Goal: Task Accomplishment & Management: Manage account settings

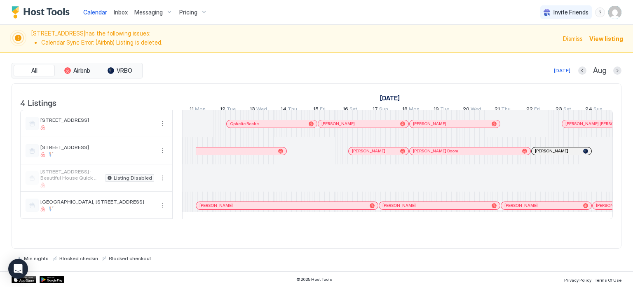
scroll to position [0, 458]
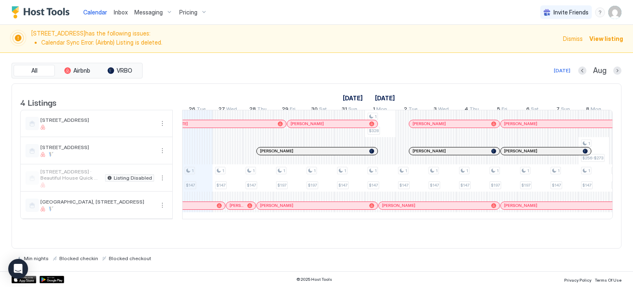
click at [188, 16] on span "Pricing" at bounding box center [188, 12] width 18 height 7
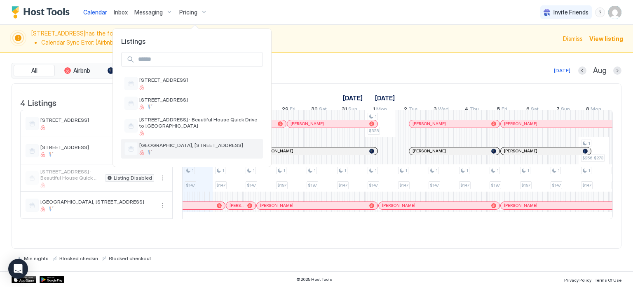
click at [169, 143] on span "[GEOGRAPHIC_DATA], [STREET_ADDRESS]" at bounding box center [199, 145] width 120 height 6
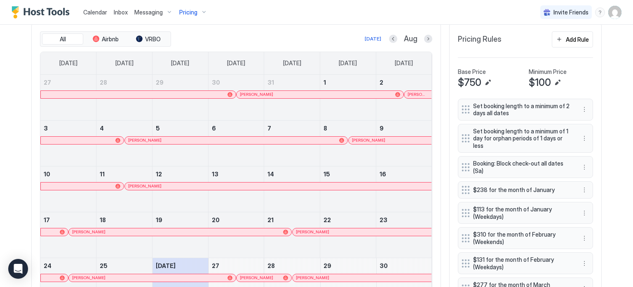
scroll to position [277, 0]
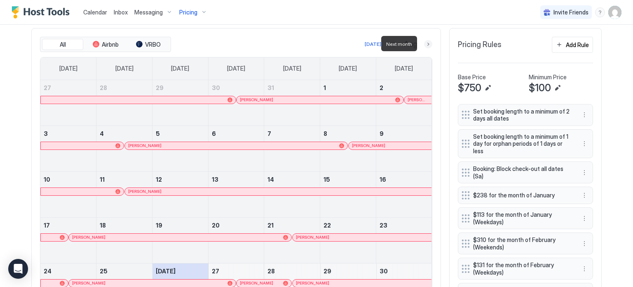
click at [427, 44] on button "Next month" at bounding box center [428, 44] width 8 height 8
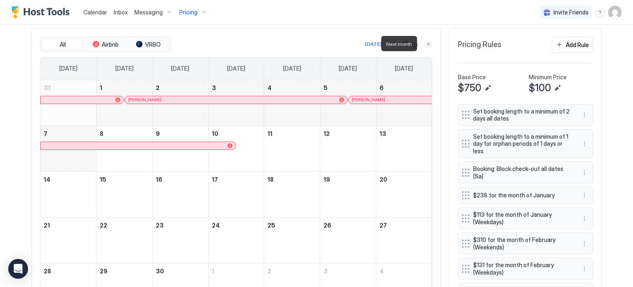
click at [427, 44] on button "Next month" at bounding box center [428, 44] width 8 height 8
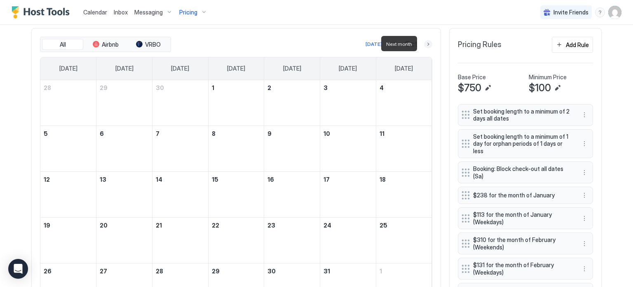
click at [427, 44] on button "Next month" at bounding box center [428, 44] width 8 height 8
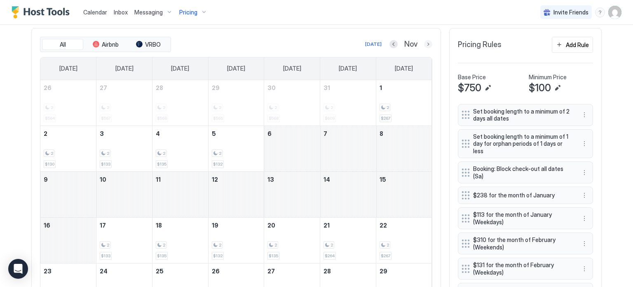
click at [425, 43] on button "Next month" at bounding box center [428, 44] width 8 height 8
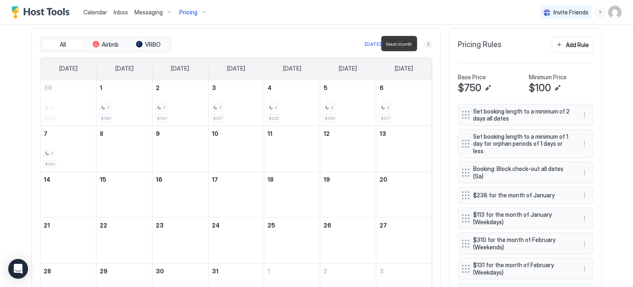
click at [425, 43] on button "Next month" at bounding box center [428, 44] width 8 height 8
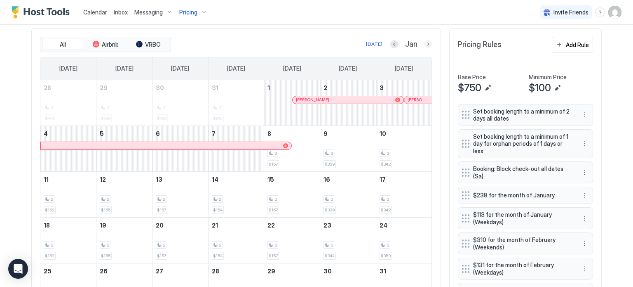
click at [426, 45] on button "Next month" at bounding box center [428, 44] width 8 height 8
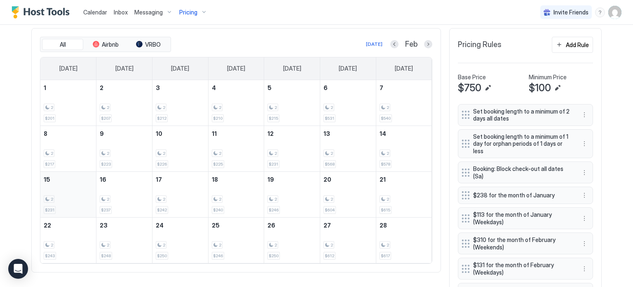
click at [69, 195] on div "2" at bounding box center [68, 199] width 49 height 8
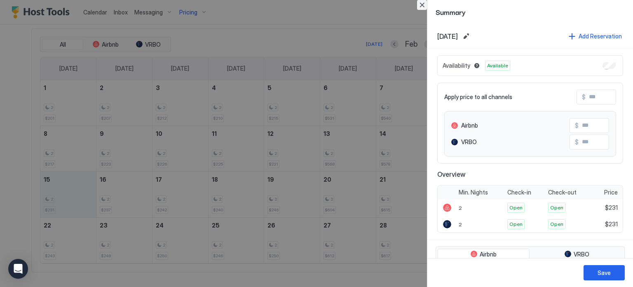
click at [423, 5] on button "Close" at bounding box center [422, 5] width 10 height 10
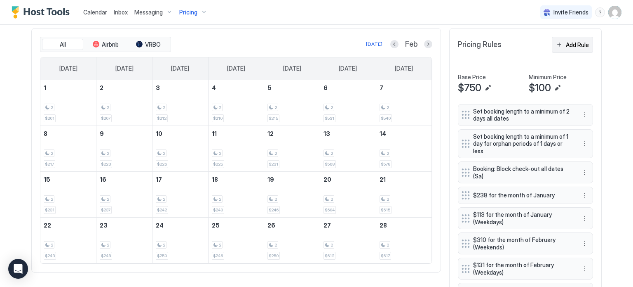
click at [579, 47] on div "Add Rule" at bounding box center [577, 44] width 23 height 9
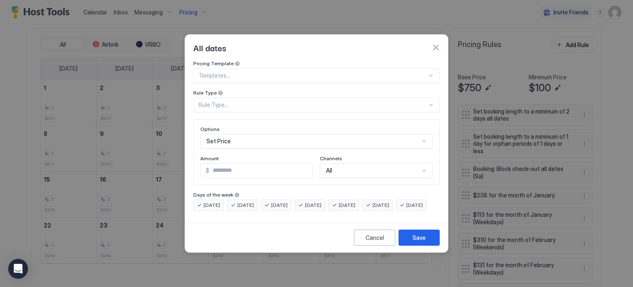
click at [331, 101] on div "Rule Type..." at bounding box center [313, 104] width 229 height 7
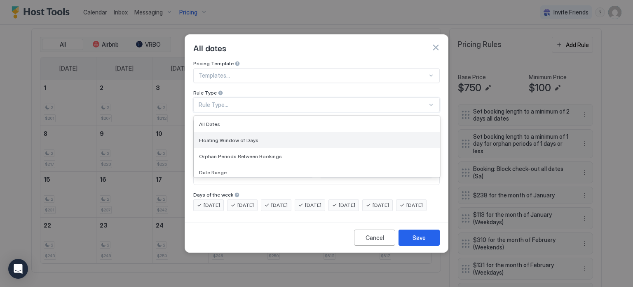
click at [289, 137] on div "Floating Window of Days" at bounding box center [317, 140] width 236 height 6
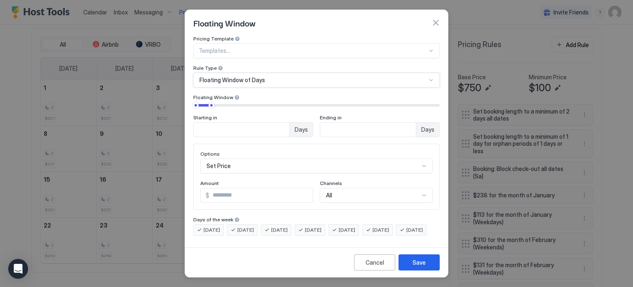
click at [270, 80] on div "Floating Window of Days" at bounding box center [313, 79] width 227 height 7
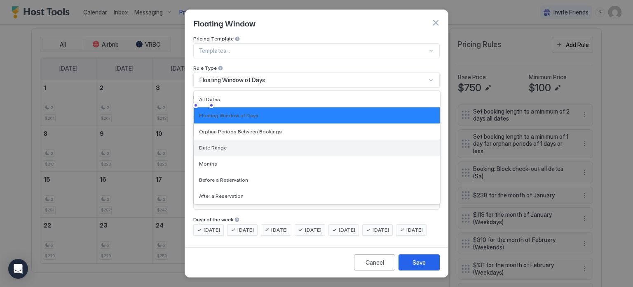
click at [246, 146] on div "Date Range" at bounding box center [317, 147] width 236 height 6
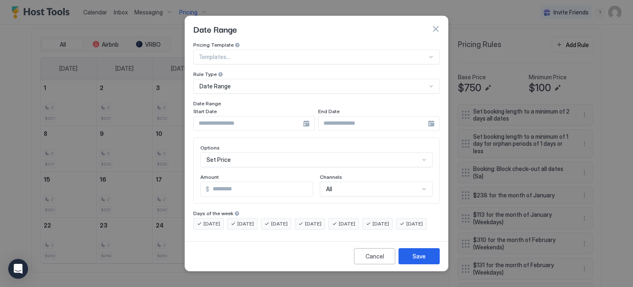
click at [304, 117] on div at bounding box center [254, 123] width 122 height 15
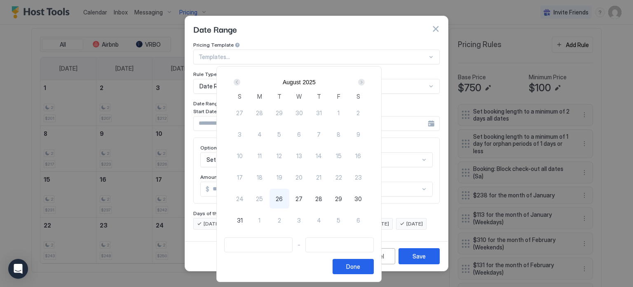
click at [365, 83] on div "Next" at bounding box center [361, 82] width 7 height 7
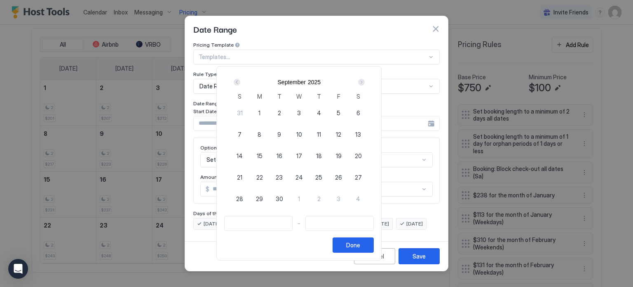
click at [365, 83] on div "Next" at bounding box center [361, 82] width 7 height 7
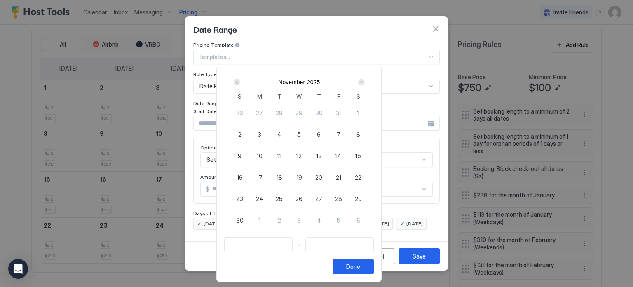
click at [365, 83] on div "Next" at bounding box center [361, 82] width 7 height 7
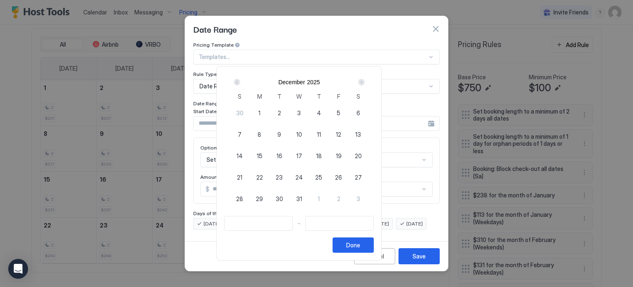
click at [365, 83] on div "Next" at bounding box center [361, 82] width 7 height 7
click at [250, 156] on div "15" at bounding box center [240, 156] width 20 height 20
type input "**********"
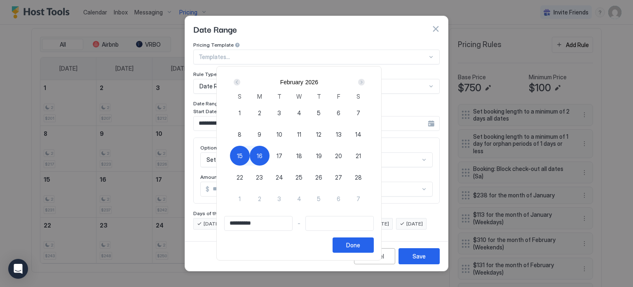
click at [365, 81] on div "Next" at bounding box center [361, 82] width 7 height 7
type input "**********"
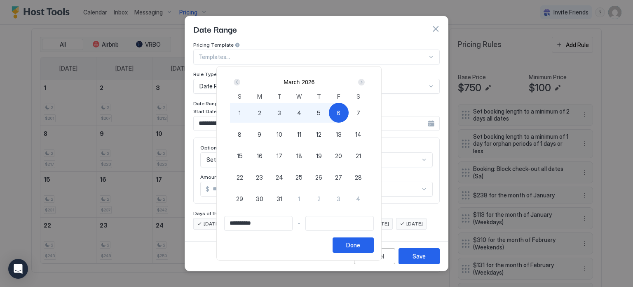
click at [341, 113] on span "6" at bounding box center [339, 112] width 4 height 9
type input "**********"
click at [360, 243] on div "Done" at bounding box center [353, 244] width 14 height 9
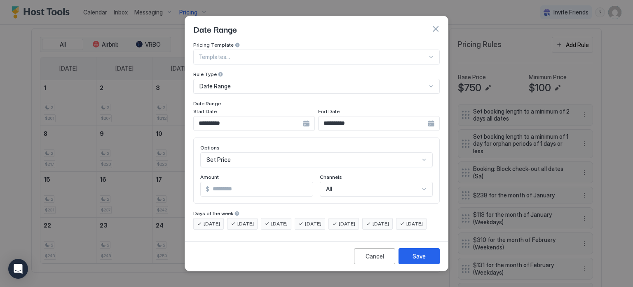
click at [355, 220] on span "[DATE]" at bounding box center [347, 223] width 16 height 7
click at [386, 220] on span "[DATE]" at bounding box center [381, 223] width 16 height 7
click at [250, 182] on input "*" at bounding box center [260, 189] width 103 height 14
type input "***"
click at [405, 261] on button "Save" at bounding box center [419, 256] width 41 height 16
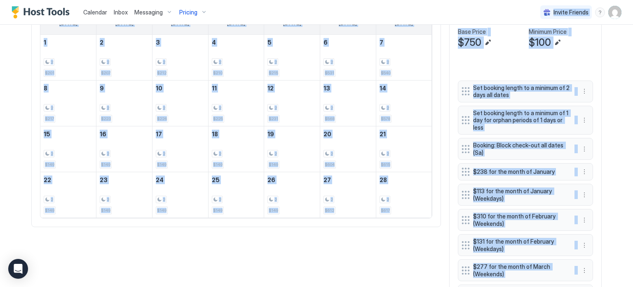
scroll to position [322, 0]
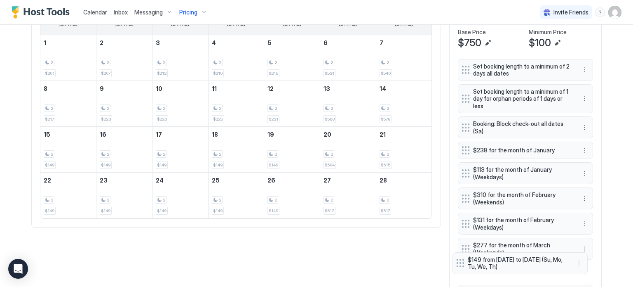
drag, startPoint x: 466, startPoint y: 243, endPoint x: 464, endPoint y: 262, distance: 18.7
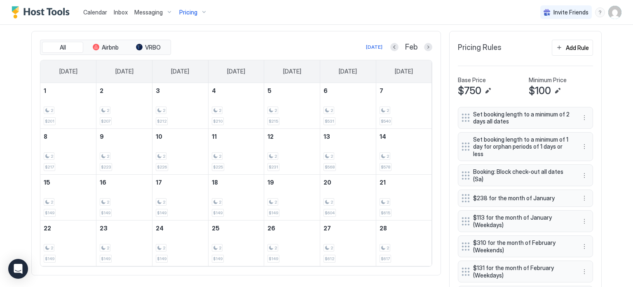
scroll to position [271, 0]
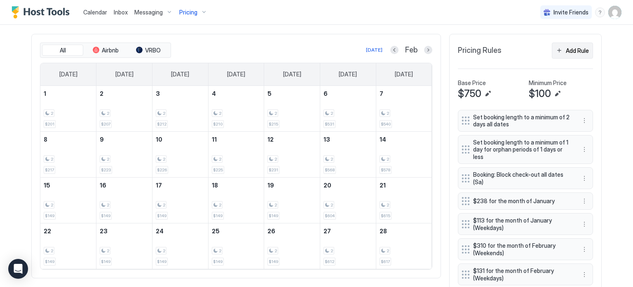
click at [576, 52] on div "Add Rule" at bounding box center [577, 50] width 23 height 9
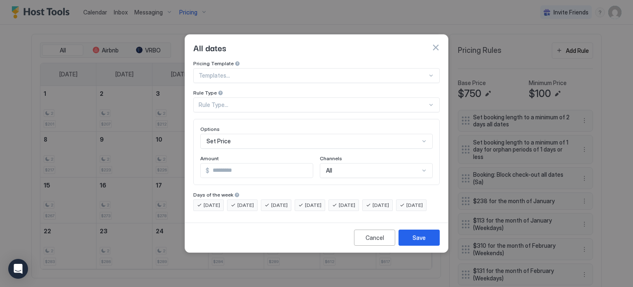
click at [325, 101] on div "Rule Type..." at bounding box center [313, 104] width 229 height 7
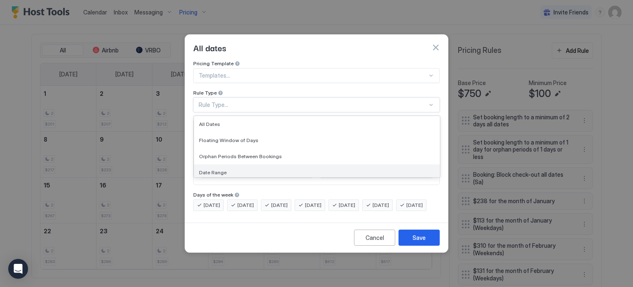
click at [258, 164] on div "Date Range" at bounding box center [317, 172] width 246 height 16
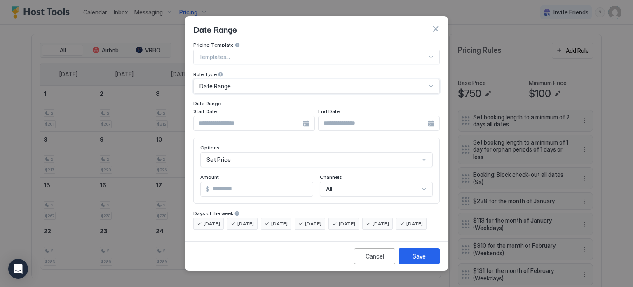
click at [307, 117] on div at bounding box center [254, 123] width 122 height 15
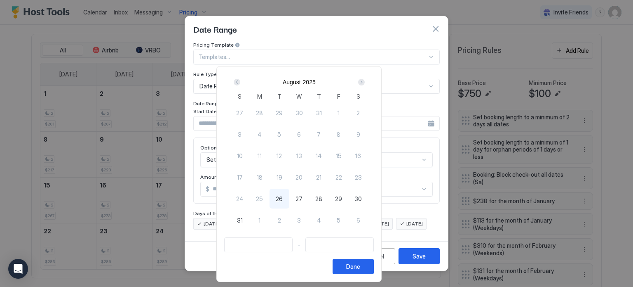
click at [365, 81] on div "Next" at bounding box center [361, 82] width 7 height 7
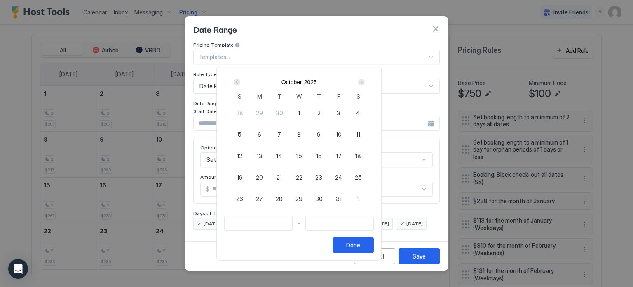
click at [365, 81] on div "Next" at bounding box center [361, 82] width 7 height 7
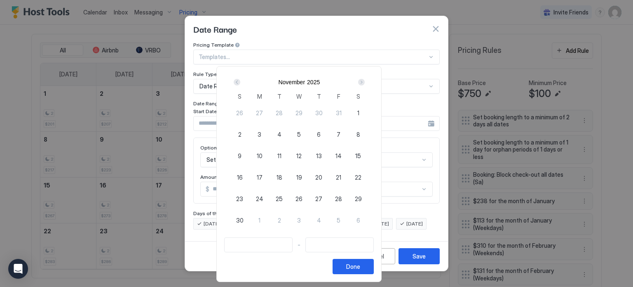
click at [365, 81] on div "Next" at bounding box center [361, 82] width 7 height 7
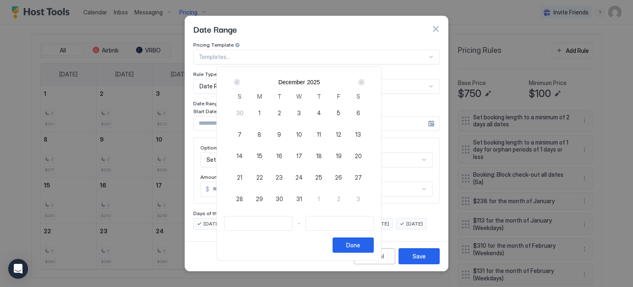
click at [365, 81] on div "Next" at bounding box center [361, 82] width 7 height 7
click at [342, 133] on span "13" at bounding box center [339, 134] width 6 height 9
type input "**********"
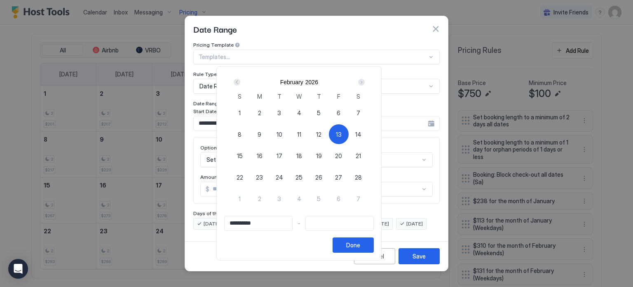
click at [365, 82] on div "Next" at bounding box center [361, 82] width 7 height 7
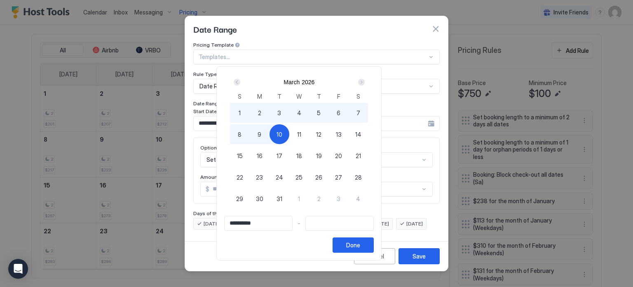
type input "**********"
click at [261, 136] on span "9" at bounding box center [260, 134] width 4 height 9
type input "**********"
click at [374, 238] on button "Done" at bounding box center [353, 244] width 41 height 15
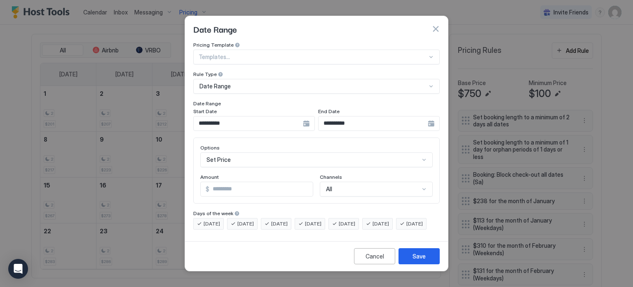
click at [322, 220] on span "[DATE]" at bounding box center [313, 223] width 16 height 7
click at [286, 220] on span "[DATE]" at bounding box center [279, 223] width 16 height 7
click at [251, 220] on span "[DATE]" at bounding box center [245, 223] width 16 height 7
click at [213, 220] on span "[DATE]" at bounding box center [212, 223] width 16 height 7
click at [406, 227] on span "[DATE]" at bounding box center [414, 223] width 16 height 7
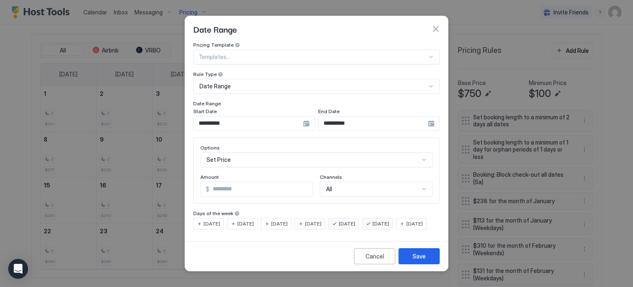
click at [240, 182] on input "*" at bounding box center [260, 189] width 103 height 14
type input "***"
click at [406, 260] on button "Save" at bounding box center [419, 256] width 41 height 16
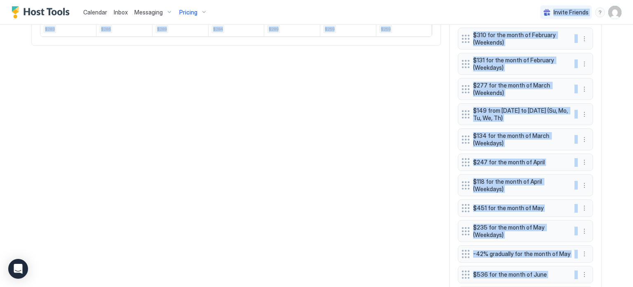
scroll to position [503, 0]
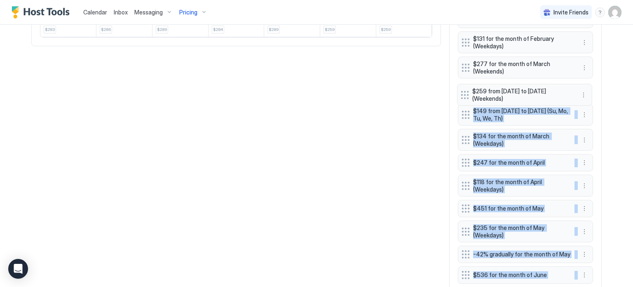
drag, startPoint x: 461, startPoint y: 241, endPoint x: 463, endPoint y: 92, distance: 149.3
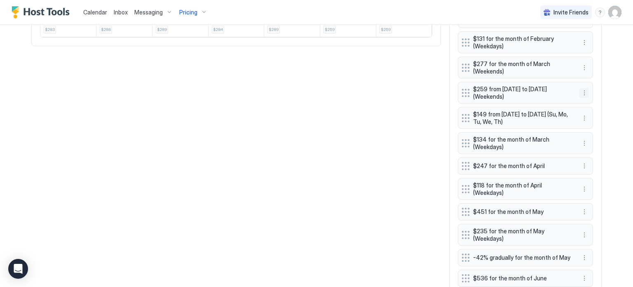
click at [580, 90] on button "More options" at bounding box center [585, 93] width 10 height 10
click at [585, 105] on div "Edit" at bounding box center [592, 101] width 31 height 13
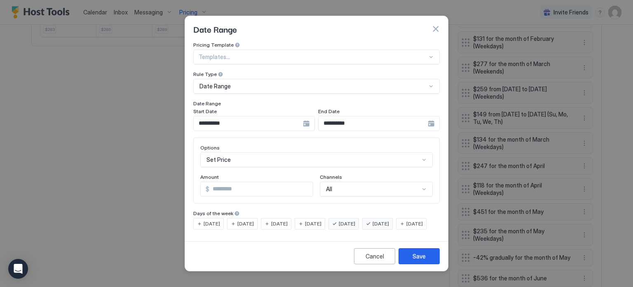
click at [249, 182] on input "***" at bounding box center [260, 189] width 103 height 14
type input "*"
type input "***"
click at [409, 258] on button "Save" at bounding box center [419, 256] width 41 height 16
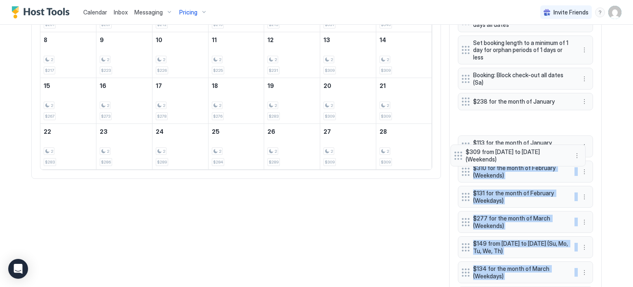
scroll to position [342, 0]
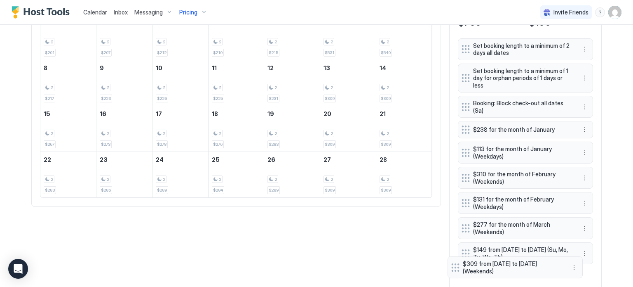
drag, startPoint x: 461, startPoint y: 244, endPoint x: 454, endPoint y: 267, distance: 24.1
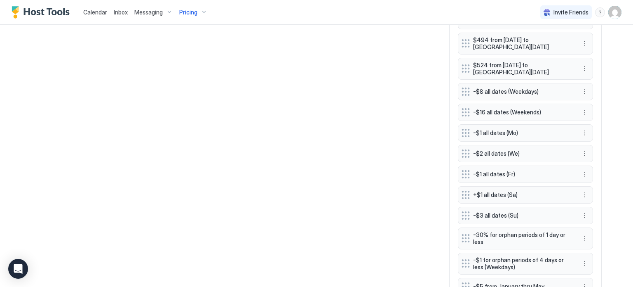
scroll to position [2079, 0]
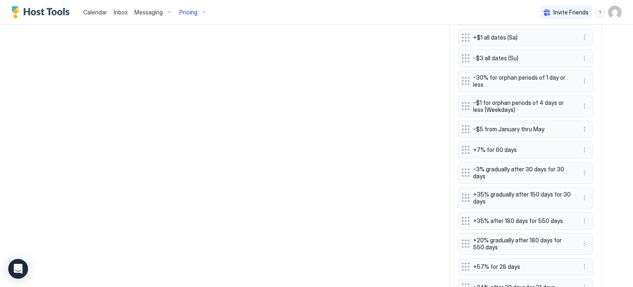
click at [595, 249] on span "Enable" at bounding box center [598, 250] width 16 height 6
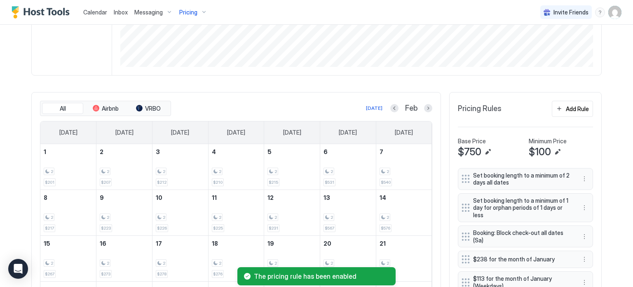
scroll to position [207, 0]
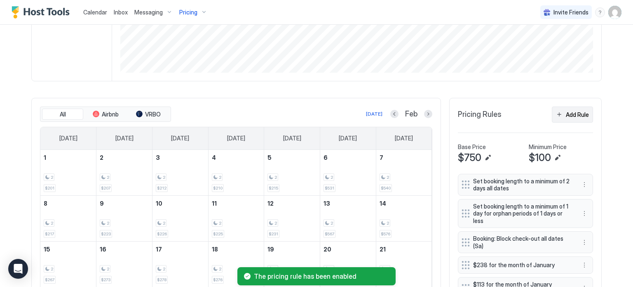
click at [573, 110] on div "Add Rule" at bounding box center [577, 114] width 23 height 9
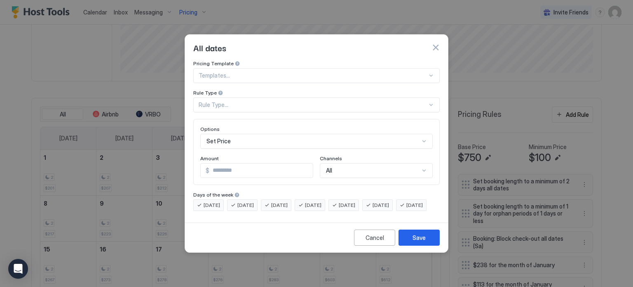
click at [263, 101] on div "Rule Type..." at bounding box center [313, 104] width 229 height 7
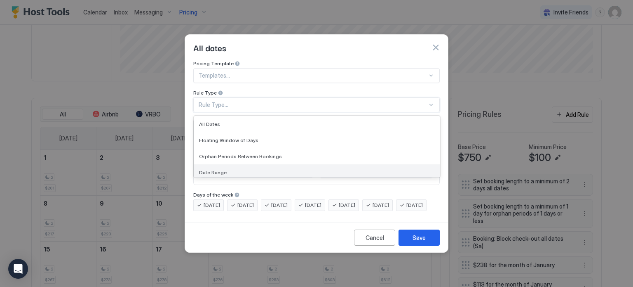
click at [247, 164] on div "Date Range" at bounding box center [317, 172] width 246 height 16
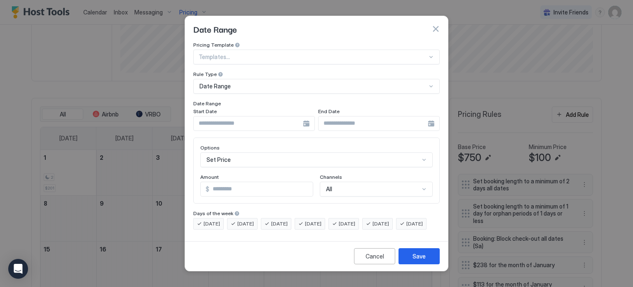
click at [308, 116] on div at bounding box center [254, 123] width 122 height 15
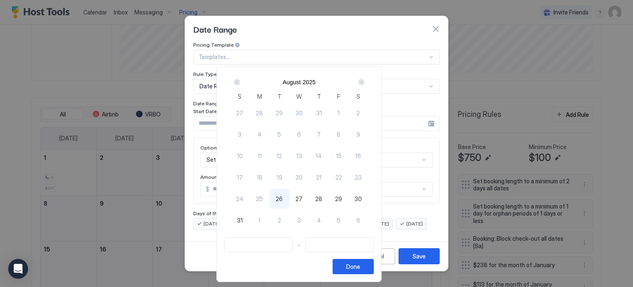
click at [365, 84] on div "Next" at bounding box center [361, 82] width 7 height 7
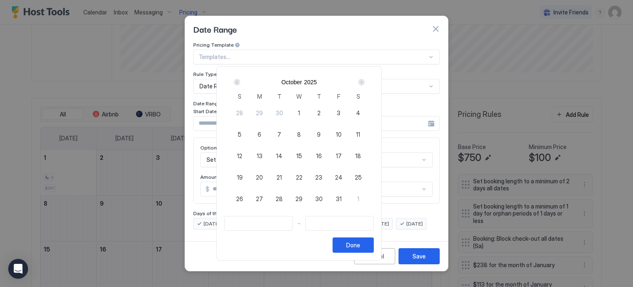
click at [365, 84] on div "Next" at bounding box center [361, 82] width 7 height 7
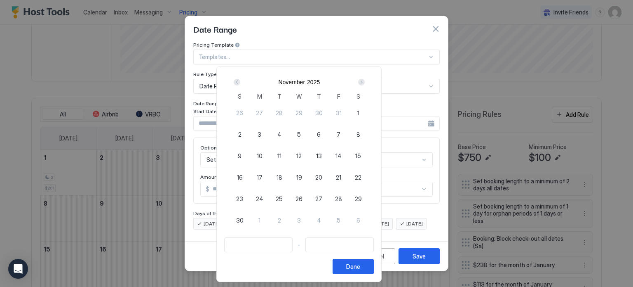
click at [365, 84] on div "Next" at bounding box center [361, 82] width 7 height 7
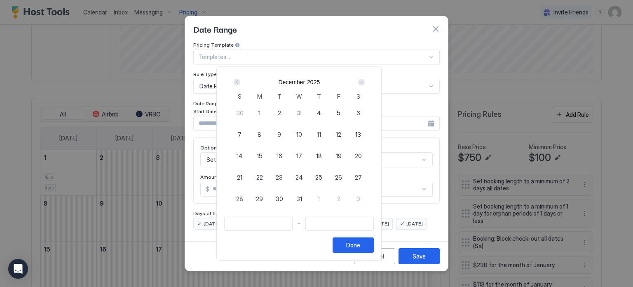
click at [365, 84] on div "Next" at bounding box center [361, 82] width 7 height 7
click at [243, 155] on span "15" at bounding box center [240, 155] width 6 height 9
type input "**********"
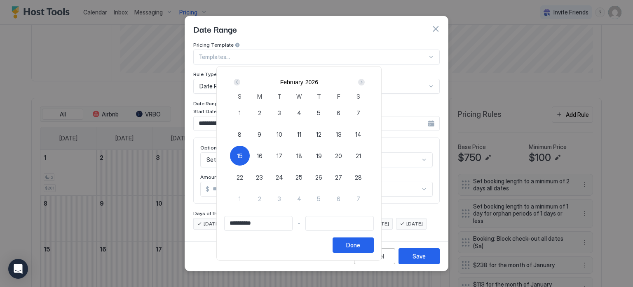
type input "**********"
click at [342, 133] on span "13" at bounding box center [339, 134] width 6 height 9
type input "**********"
click at [365, 80] on div "Next" at bounding box center [361, 82] width 7 height 7
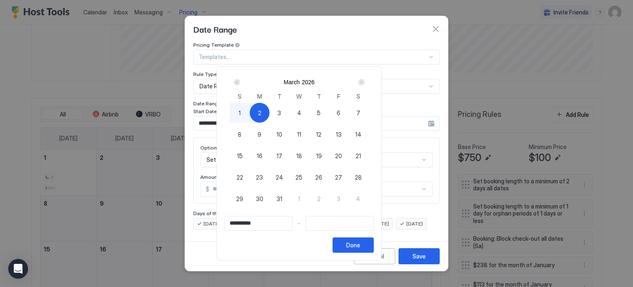
type input "**********"
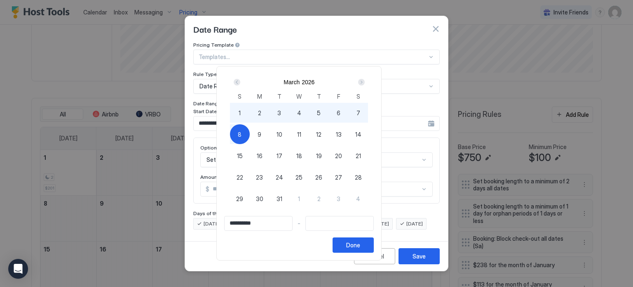
click at [250, 131] on div "8" at bounding box center [240, 134] width 20 height 20
type input "**********"
click at [281, 113] on span "3" at bounding box center [279, 112] width 4 height 9
type input "**********"
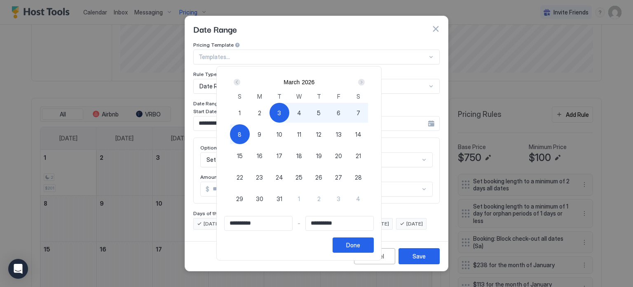
click at [242, 85] on div "Prev" at bounding box center [237, 82] width 10 height 10
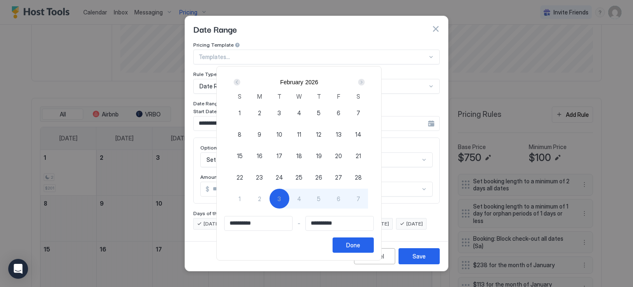
click at [302, 155] on span "18" at bounding box center [299, 155] width 6 height 9
type input "**********"
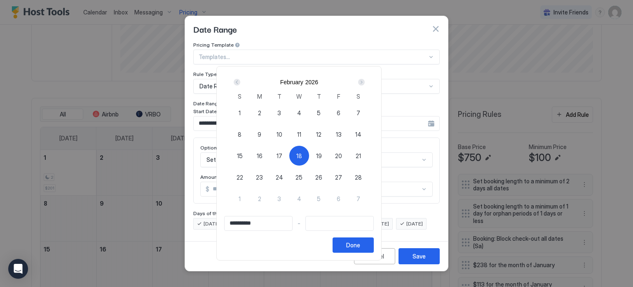
click at [365, 82] on div "Next" at bounding box center [361, 82] width 7 height 7
type input "**********"
click at [270, 114] on div "2" at bounding box center [260, 113] width 20 height 20
type input "**********"
click at [273, 223] on input "**********" at bounding box center [259, 223] width 68 height 14
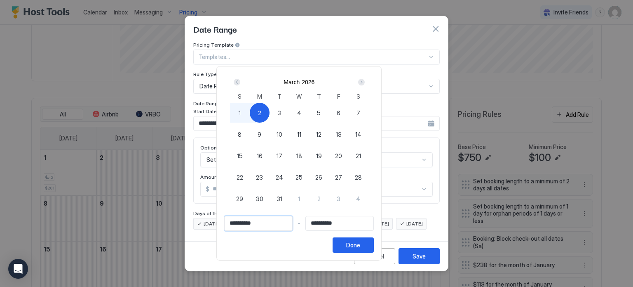
click at [244, 223] on input "**********" at bounding box center [259, 223] width 68 height 14
click at [360, 247] on div "Done" at bounding box center [353, 244] width 14 height 9
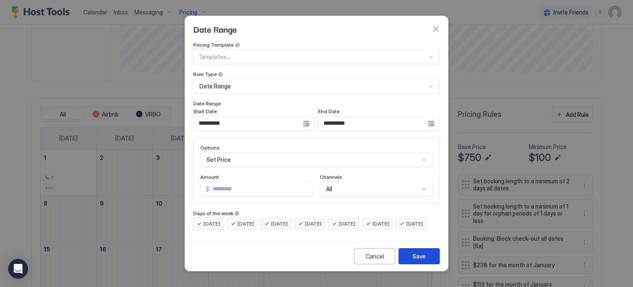
click at [417, 260] on div "Save" at bounding box center [419, 255] width 13 height 9
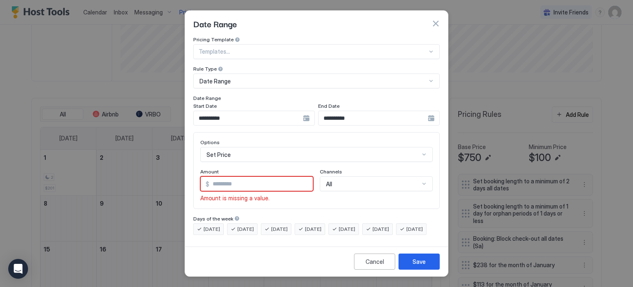
click at [257, 152] on div "Set Price" at bounding box center [316, 154] width 233 height 15
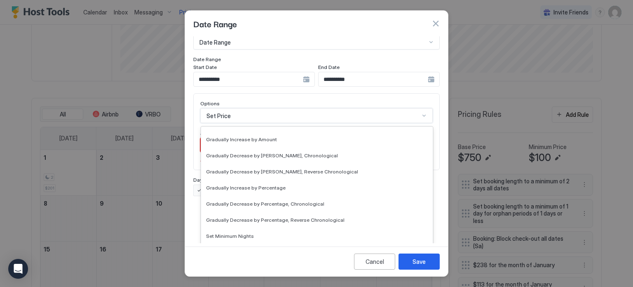
scroll to position [150, 0]
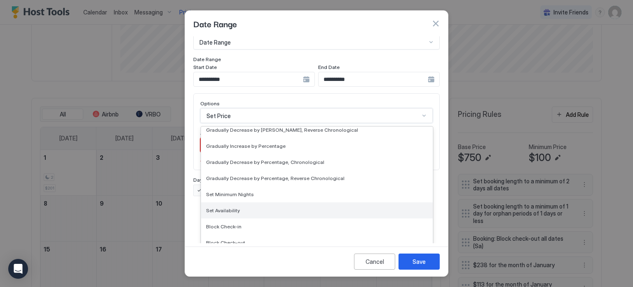
click at [284, 209] on div "Set Availability" at bounding box center [317, 210] width 222 height 6
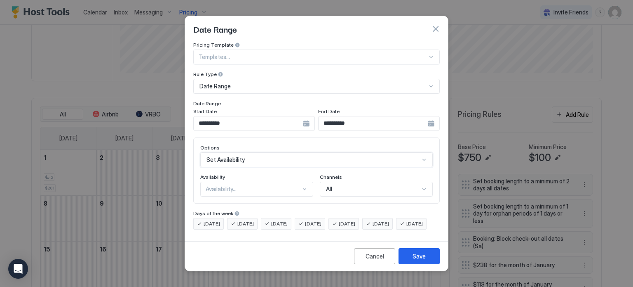
click at [277, 185] on div "Availability..." at bounding box center [253, 188] width 95 height 7
click at [262, 205] on div "Available" at bounding box center [257, 208] width 102 height 6
click at [412, 263] on button "Save" at bounding box center [419, 256] width 41 height 16
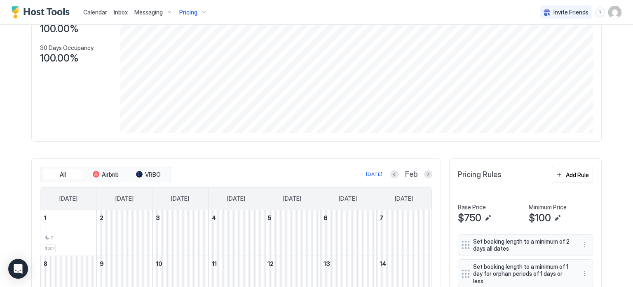
scroll to position [132, 0]
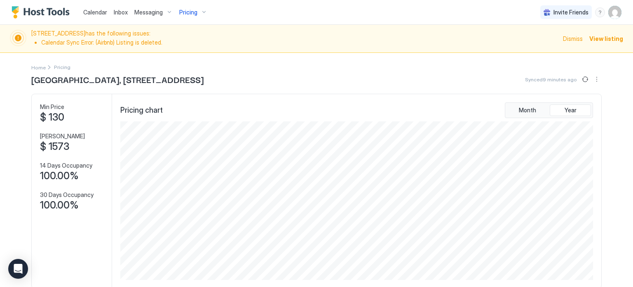
scroll to position [251, 0]
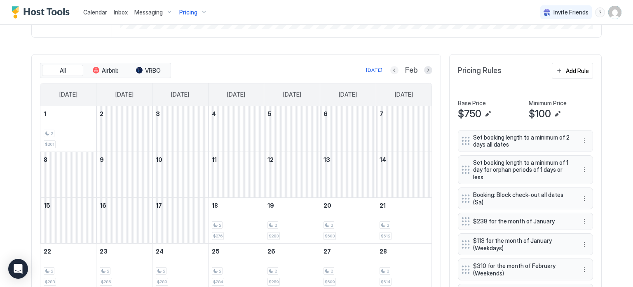
click at [393, 70] on button "Previous month" at bounding box center [394, 70] width 8 height 8
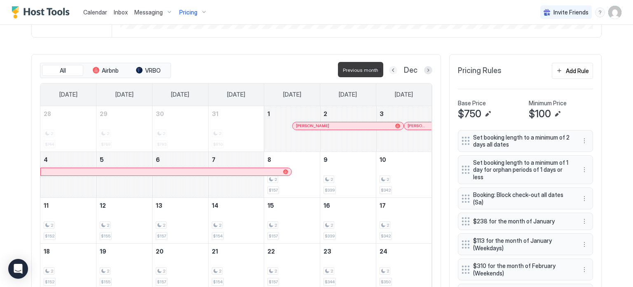
click at [393, 70] on button "Previous month" at bounding box center [393, 70] width 8 height 8
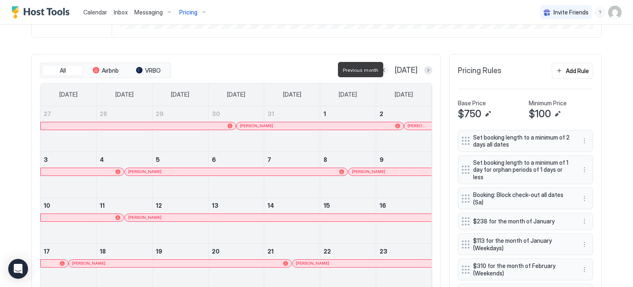
click at [388, 70] on button "Previous month" at bounding box center [384, 70] width 8 height 8
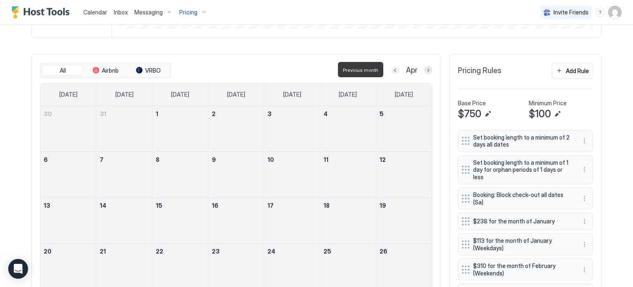
click at [393, 70] on button "Previous month" at bounding box center [395, 70] width 8 height 8
click at [393, 70] on button "Previous month" at bounding box center [394, 70] width 8 height 8
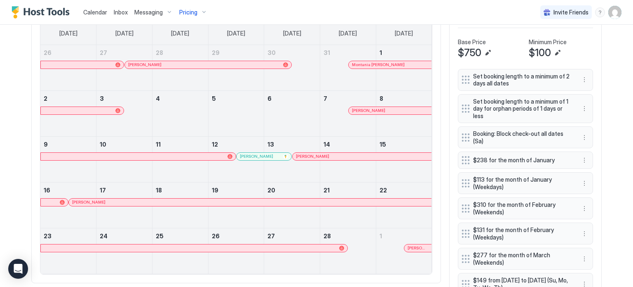
scroll to position [317, 0]
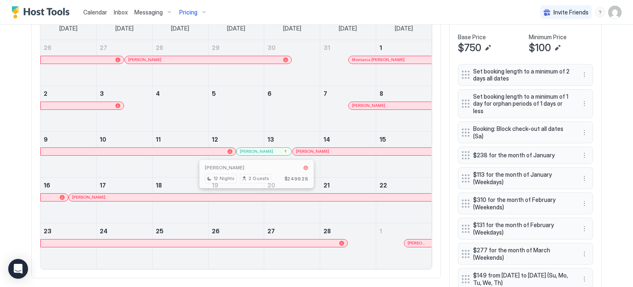
click at [253, 196] on div at bounding box center [256, 197] width 7 height 7
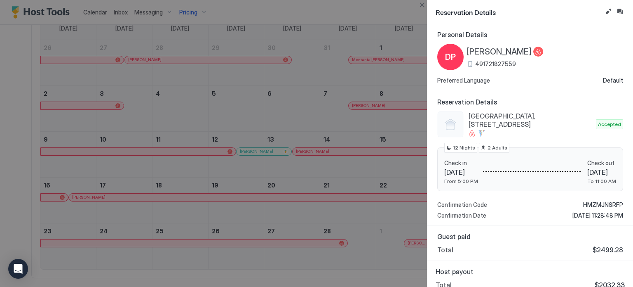
scroll to position [8, 0]
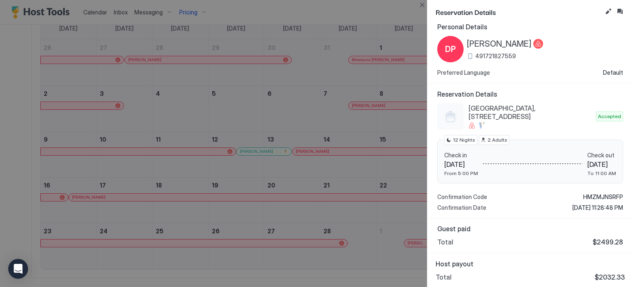
click at [468, 245] on div "Total $2499.28" at bounding box center [530, 241] width 186 height 8
click at [406, 125] on div at bounding box center [316, 143] width 633 height 287
click at [425, 5] on button "Close" at bounding box center [422, 5] width 10 height 10
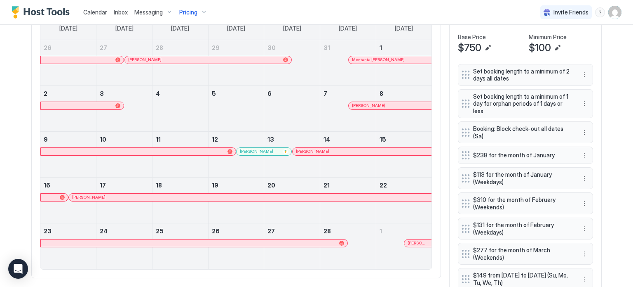
click at [104, 186] on link "17" at bounding box center [124, 184] width 56 height 15
click at [111, 185] on link "17" at bounding box center [124, 184] width 56 height 15
click at [234, 106] on div at bounding box center [237, 113] width 56 height 24
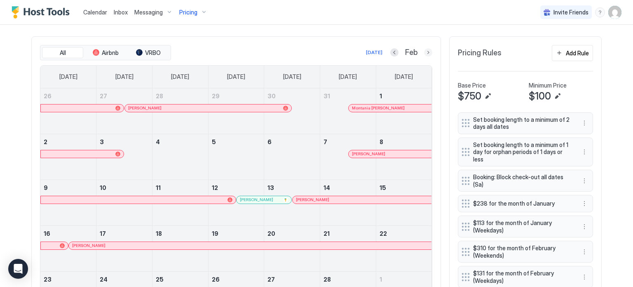
scroll to position [267, 0]
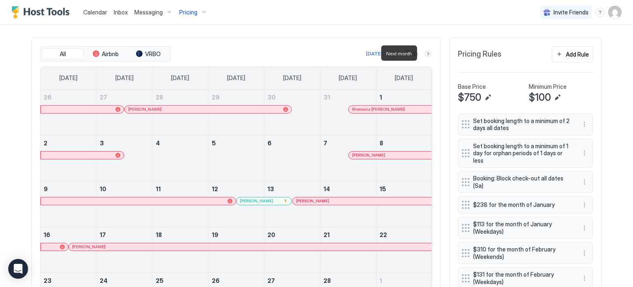
click at [425, 51] on button "Next month" at bounding box center [428, 53] width 8 height 8
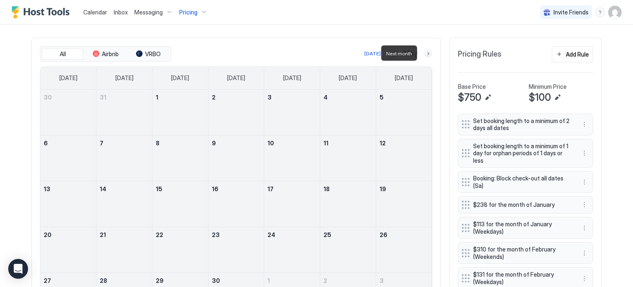
click at [425, 51] on button "Next month" at bounding box center [428, 53] width 8 height 8
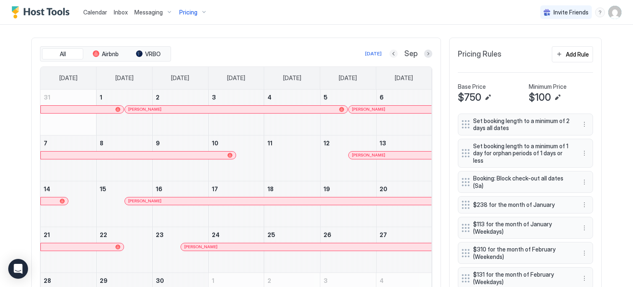
click at [392, 54] on button "Previous month" at bounding box center [394, 53] width 8 height 8
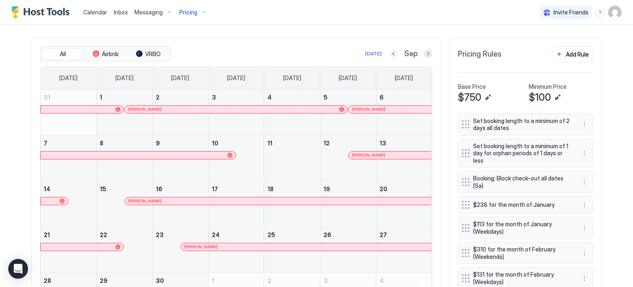
click at [392, 54] on button "Previous month" at bounding box center [394, 53] width 8 height 8
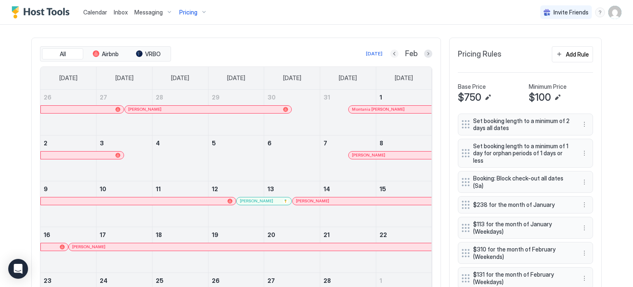
click at [392, 54] on button "Previous month" at bounding box center [394, 53] width 8 height 8
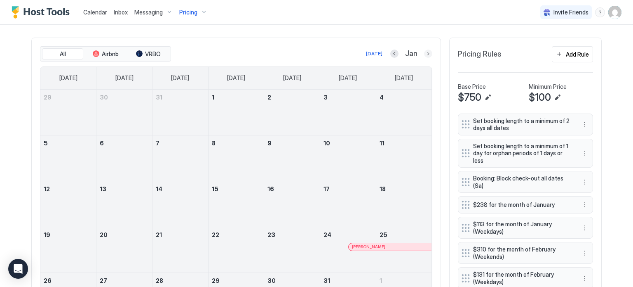
click at [424, 53] on button "Next month" at bounding box center [428, 53] width 8 height 8
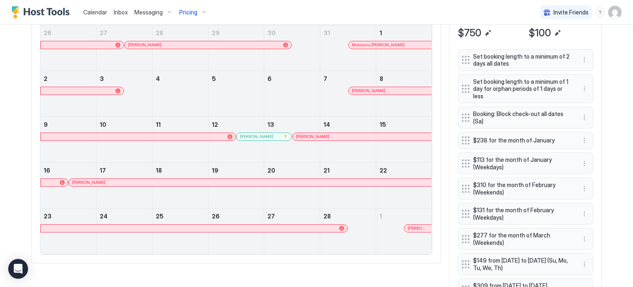
scroll to position [333, 0]
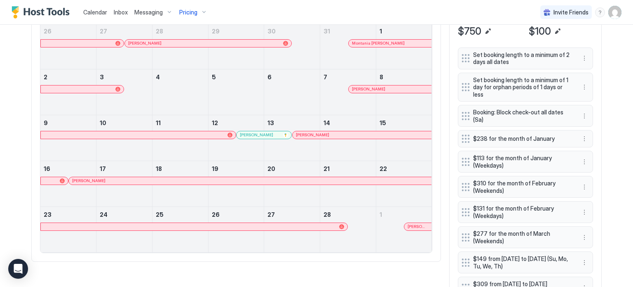
click at [343, 134] on div at bounding box center [346, 135] width 7 height 7
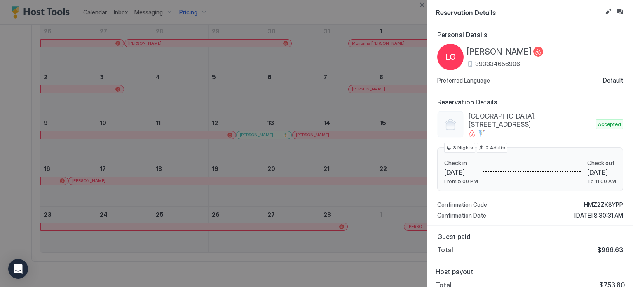
scroll to position [8, 0]
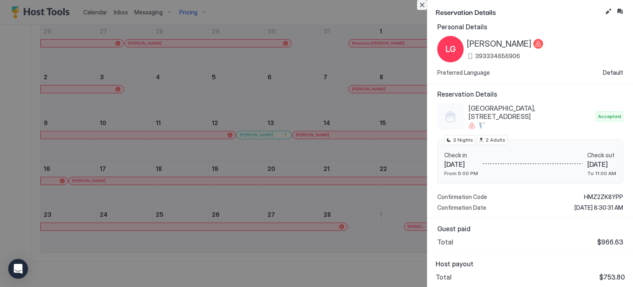
click at [423, 9] on button "Close" at bounding box center [422, 5] width 10 height 10
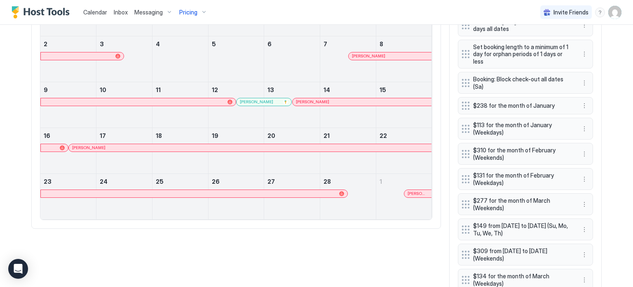
scroll to position [383, 0]
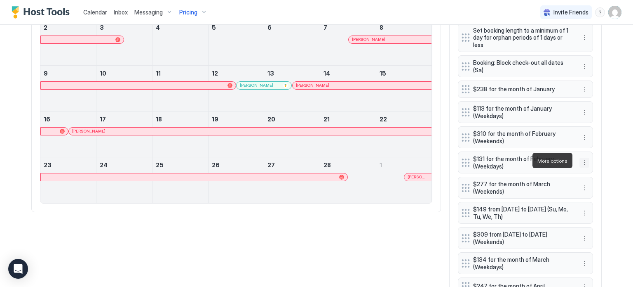
click at [581, 160] on button "More options" at bounding box center [585, 162] width 10 height 10
click at [589, 174] on div "Edit" at bounding box center [589, 172] width 18 height 6
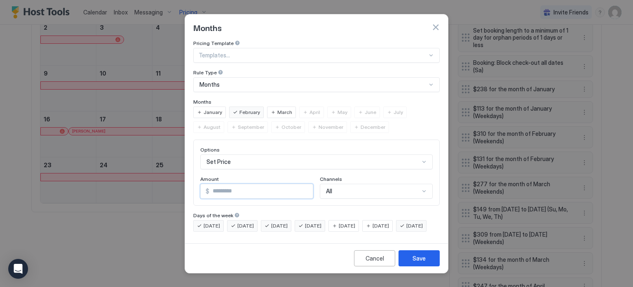
click at [272, 188] on input "***" at bounding box center [260, 191] width 103 height 14
type input "***"
click at [426, 264] on button "Save" at bounding box center [419, 258] width 41 height 16
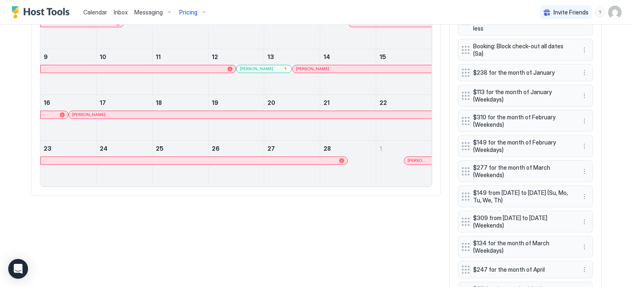
scroll to position [416, 0]
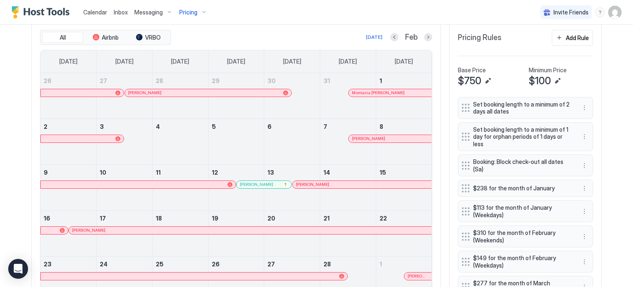
scroll to position [267, 0]
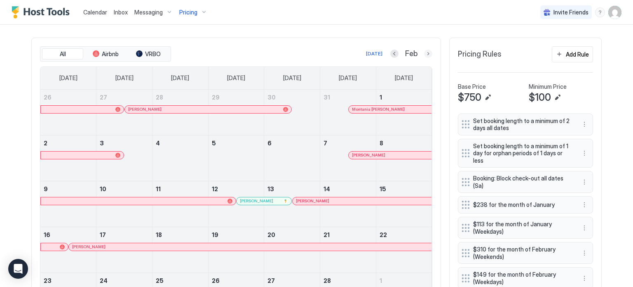
click at [425, 52] on button "Next month" at bounding box center [428, 53] width 8 height 8
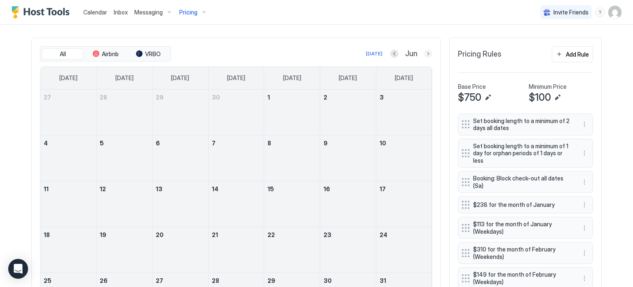
click at [425, 52] on button "Next month" at bounding box center [428, 53] width 8 height 8
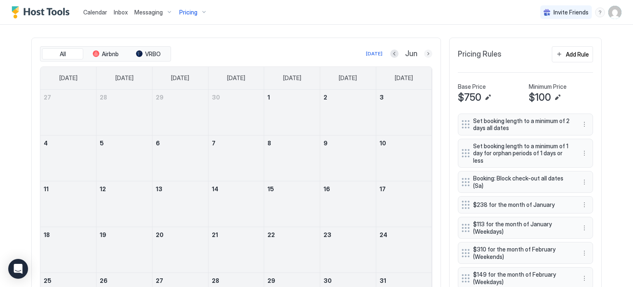
click at [425, 52] on button "Next month" at bounding box center [428, 53] width 8 height 8
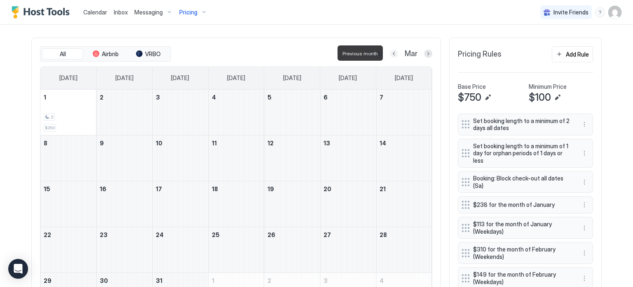
click at [391, 54] on button "Previous month" at bounding box center [394, 53] width 8 height 8
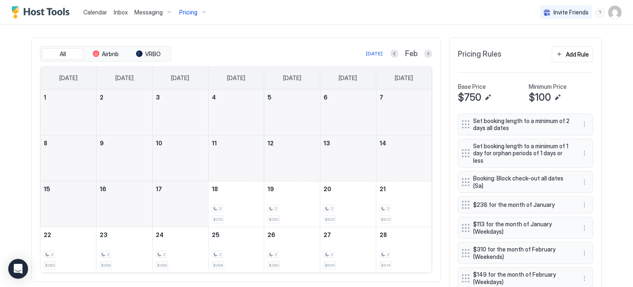
click at [434, 130] on div "All Airbnb VRBO [DATE] Feb [DATE] [DATE] [DATE] [DATE] [DATE] [DATE] [DATE] 1 2…" at bounding box center [236, 160] width 410 height 244
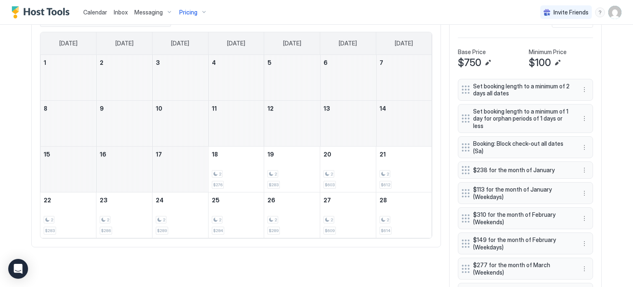
scroll to position [317, 0]
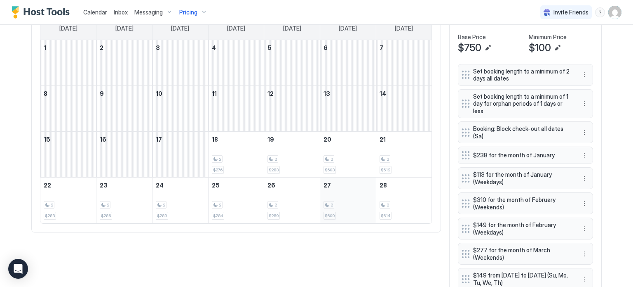
click at [331, 190] on div "2 $609" at bounding box center [348, 200] width 49 height 39
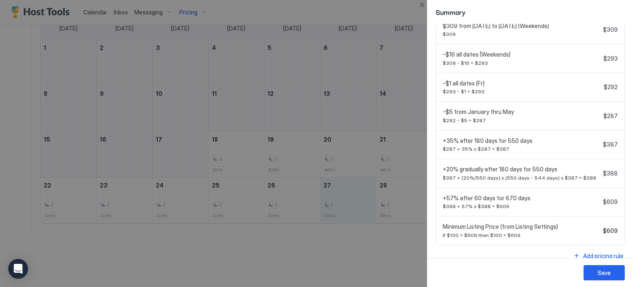
scroll to position [407, 0]
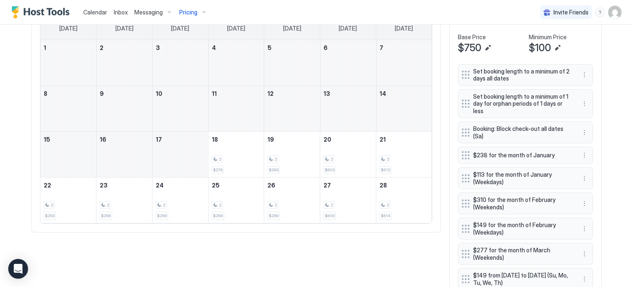
click at [435, 97] on div "All Airbnb VRBO [DATE] Feb [DATE] [DATE] [DATE] [DATE] [DATE] [DATE] [DATE] 1 2…" at bounding box center [236, 110] width 410 height 244
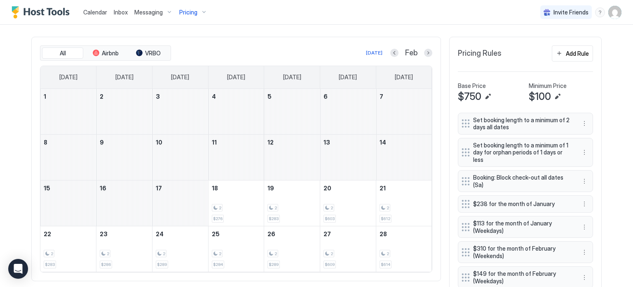
scroll to position [267, 0]
click at [392, 54] on button "Previous month" at bounding box center [394, 53] width 8 height 8
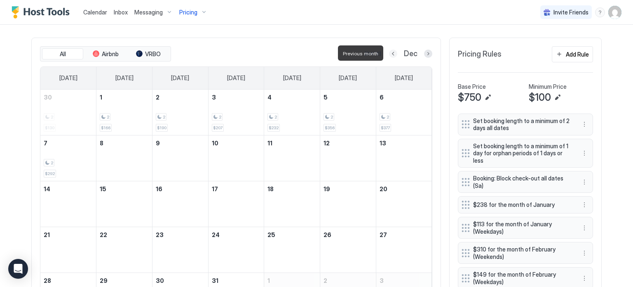
click at [392, 54] on button "Previous month" at bounding box center [393, 53] width 8 height 8
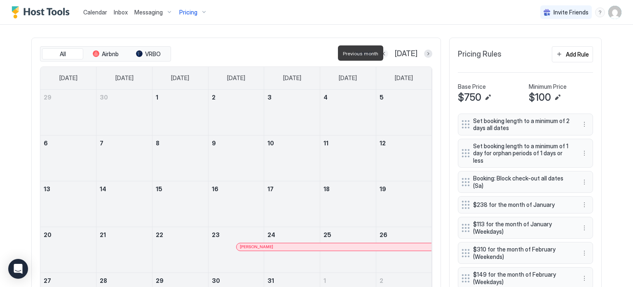
click at [388, 54] on button "Previous month" at bounding box center [384, 53] width 8 height 8
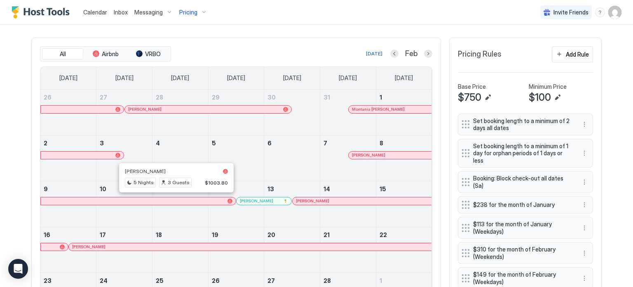
click at [173, 198] on div at bounding box center [176, 200] width 7 height 7
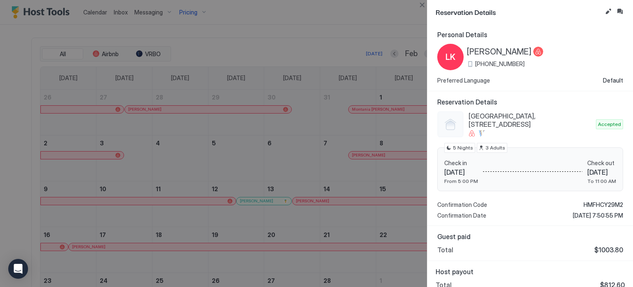
scroll to position [8, 0]
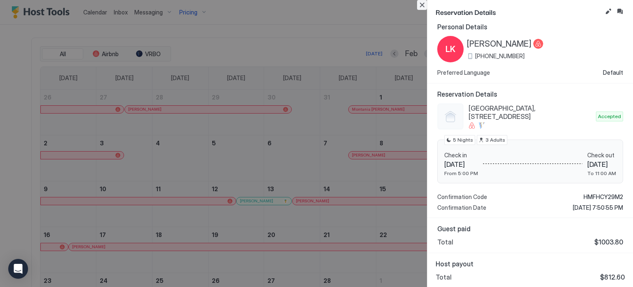
click at [425, 9] on button "Close" at bounding box center [422, 5] width 10 height 10
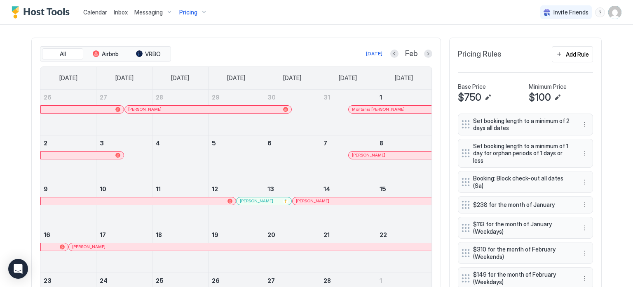
click at [233, 245] on div at bounding box center [236, 246] width 7 height 7
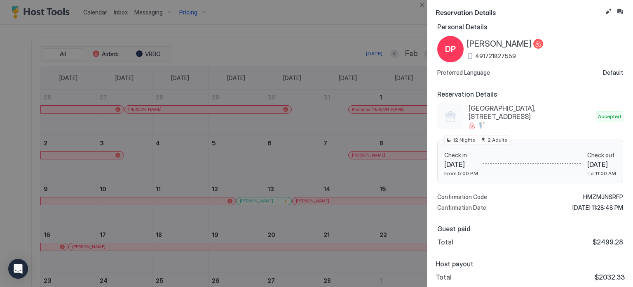
scroll to position [0, 0]
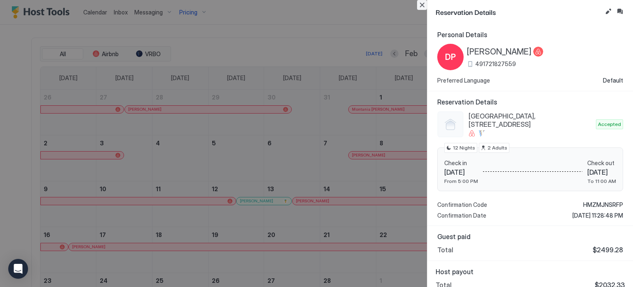
click at [423, 7] on button "Close" at bounding box center [422, 5] width 10 height 10
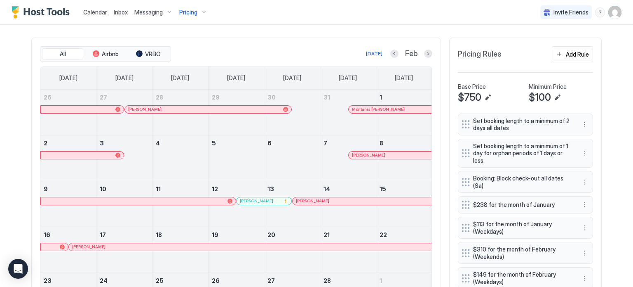
click at [437, 179] on div "All Airbnb VRBO [DATE] Feb [DATE] [DATE] [DATE] [DATE] [DATE] [DATE] [DATE] 26 …" at bounding box center [236, 183] width 410 height 290
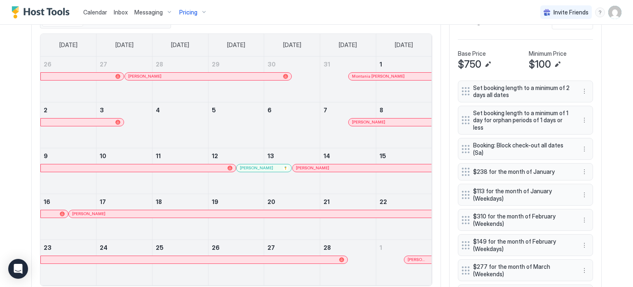
scroll to position [317, 0]
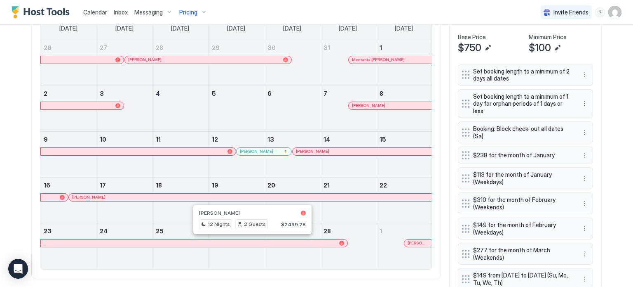
click at [249, 242] on div at bounding box center [252, 243] width 7 height 7
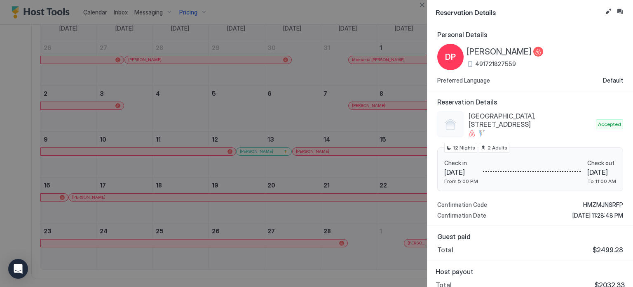
click at [357, 125] on div at bounding box center [316, 143] width 633 height 287
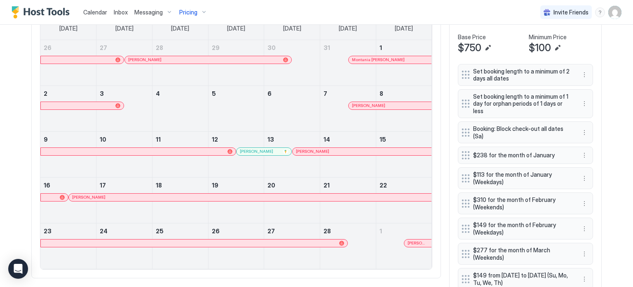
click at [340, 150] on div at bounding box center [343, 151] width 7 height 7
click at [366, 105] on div at bounding box center [369, 105] width 7 height 7
click at [413, 241] on div at bounding box center [416, 243] width 7 height 7
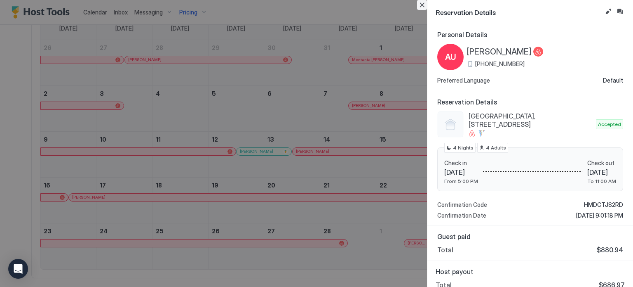
click at [423, 5] on button "Close" at bounding box center [422, 5] width 10 height 10
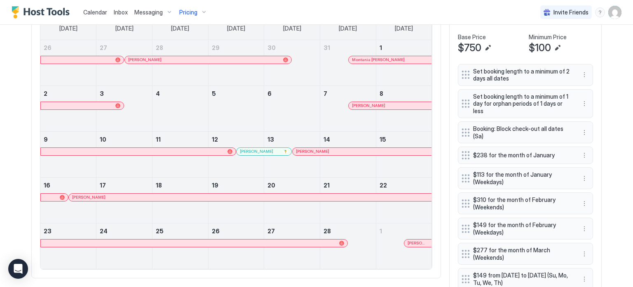
click at [435, 153] on div "All Airbnb VRBO [DATE] Feb [DATE] [DATE] [DATE] [DATE] [DATE] [DATE] [DATE] 26 …" at bounding box center [236, 133] width 410 height 290
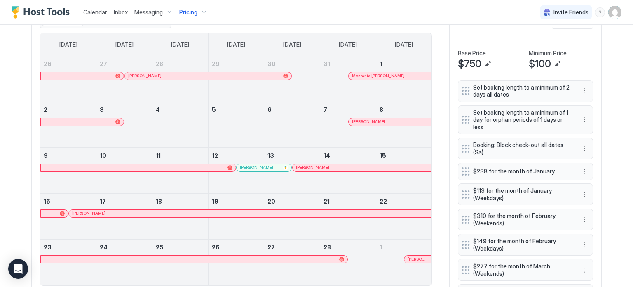
scroll to position [284, 0]
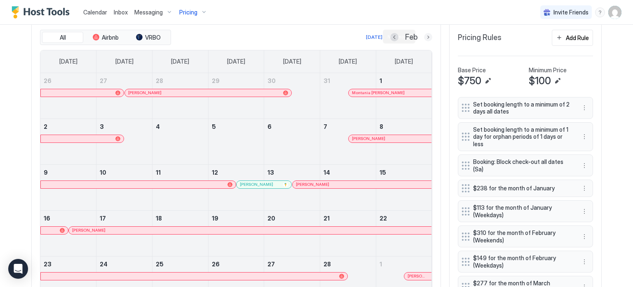
click at [424, 38] on button "Next month" at bounding box center [428, 37] width 8 height 8
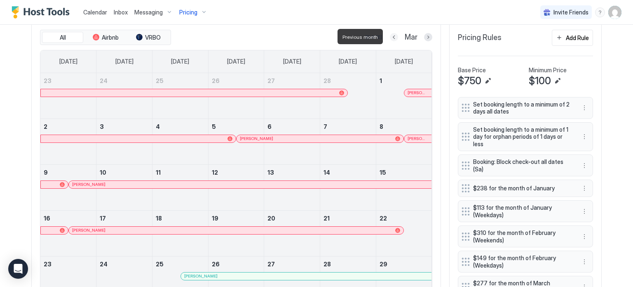
click at [392, 38] on button "Previous month" at bounding box center [394, 37] width 8 height 8
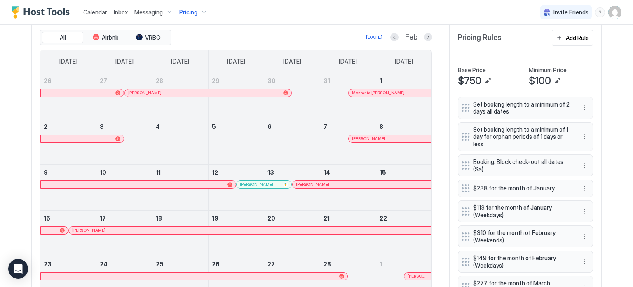
click at [436, 181] on div "All Airbnb VRBO [DATE] Feb [DATE] [DATE] [DATE] [DATE] [DATE] [DATE] [DATE] 26 …" at bounding box center [236, 166] width 410 height 290
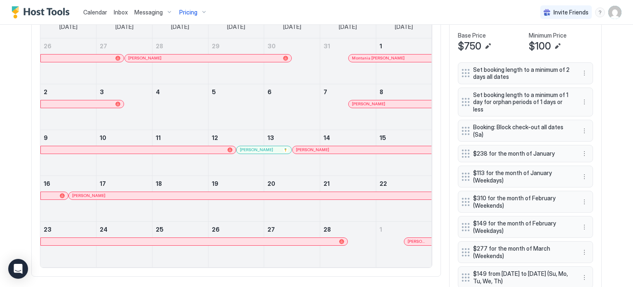
scroll to position [317, 0]
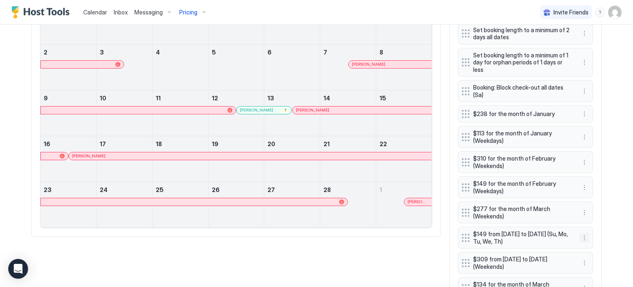
scroll to position [366, 0]
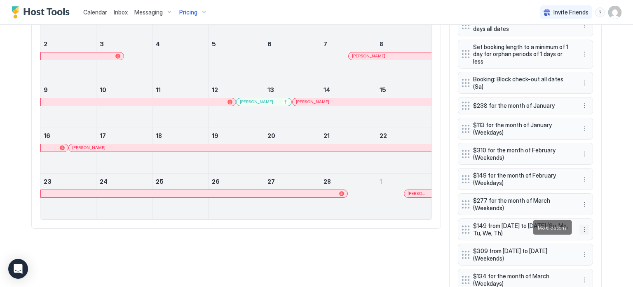
click at [583, 227] on button "More options" at bounding box center [585, 229] width 10 height 10
click at [590, 240] on span "Edit" at bounding box center [594, 238] width 9 height 6
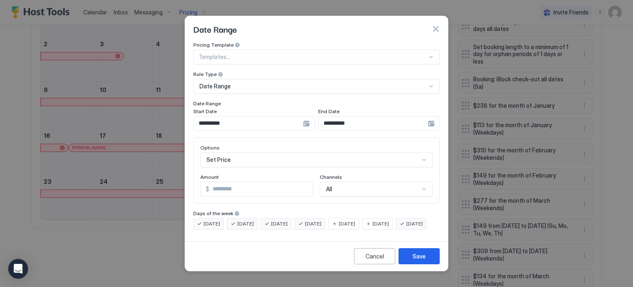
click at [271, 155] on div "Set Price" at bounding box center [316, 159] width 233 height 15
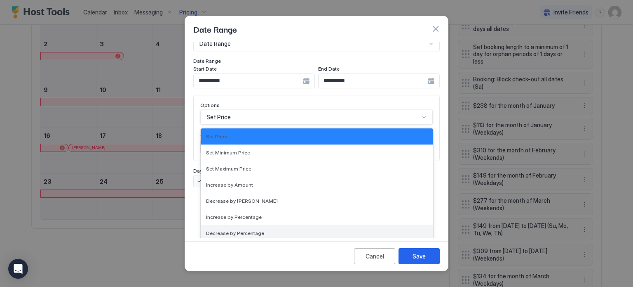
click at [256, 230] on span "Decrease by Percentage" at bounding box center [235, 233] width 58 height 6
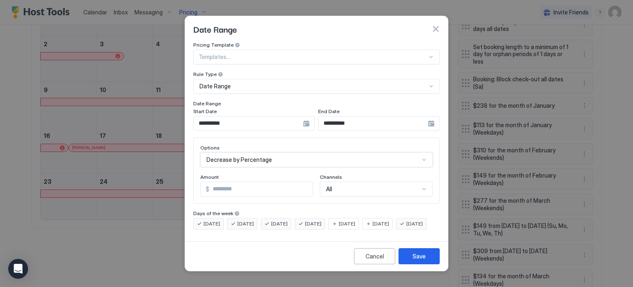
scroll to position [0, 0]
click at [251, 182] on input "***" at bounding box center [262, 189] width 102 height 14
type input "*"
type input "**"
click at [408, 260] on button "Save" at bounding box center [419, 256] width 41 height 16
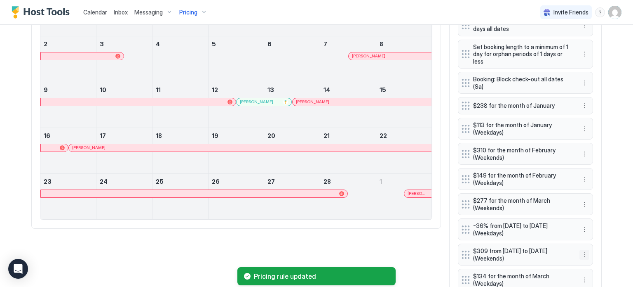
click at [580, 250] on button "More options" at bounding box center [585, 254] width 10 height 10
click at [565, 228] on div at bounding box center [316, 143] width 633 height 287
click at [567, 229] on div at bounding box center [316, 143] width 633 height 287
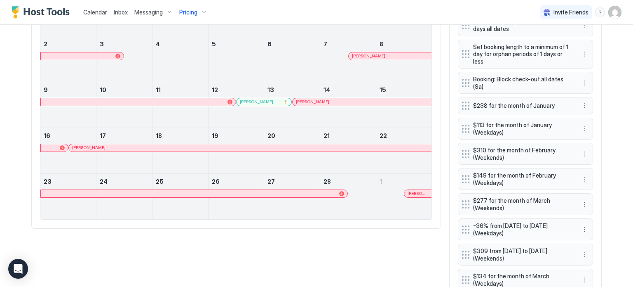
click at [581, 228] on button "More options" at bounding box center [585, 229] width 10 height 10
click at [586, 237] on div "Edit" at bounding box center [589, 238] width 18 height 6
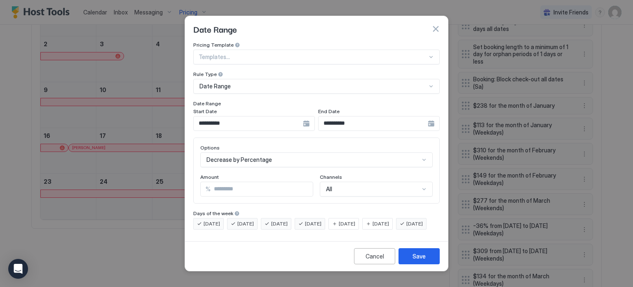
click at [389, 220] on span "[DATE]" at bounding box center [381, 223] width 16 height 7
click at [353, 218] on div "[DATE]" at bounding box center [344, 224] width 31 height 12
click at [410, 261] on button "Save" at bounding box center [419, 256] width 41 height 16
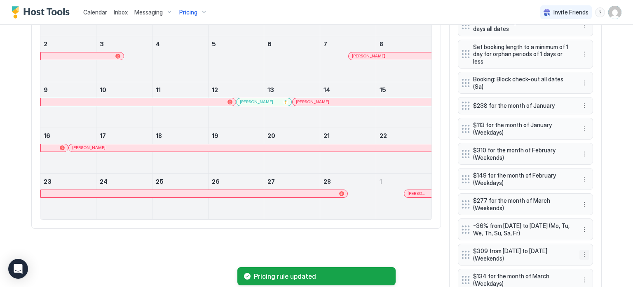
click at [582, 256] on button "More options" at bounding box center [585, 254] width 10 height 10
click at [593, 247] on span "Delete" at bounding box center [597, 247] width 15 height 6
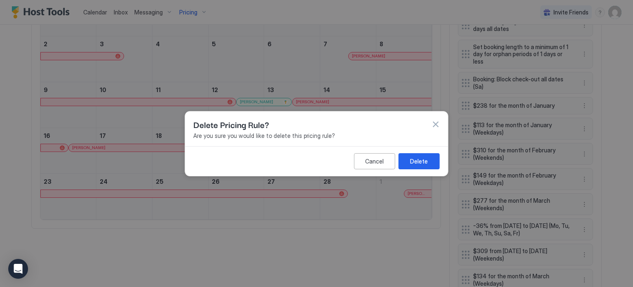
click at [424, 166] on button "Delete" at bounding box center [419, 161] width 41 height 16
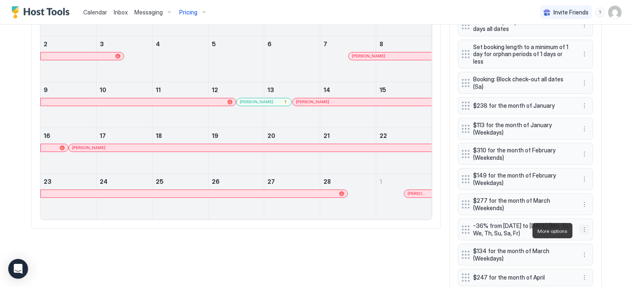
click at [580, 231] on button "More options" at bounding box center [585, 229] width 10 height 10
click at [590, 241] on span "Edit" at bounding box center [594, 242] width 9 height 6
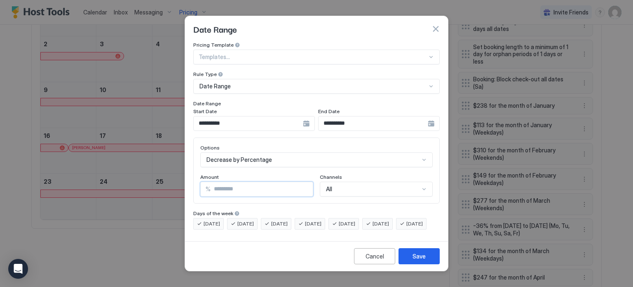
drag, startPoint x: 255, startPoint y: 182, endPoint x: 201, endPoint y: 187, distance: 54.6
click at [201, 187] on div "% **" at bounding box center [256, 188] width 113 height 15
type input "**"
click at [429, 262] on button "Save" at bounding box center [419, 256] width 41 height 16
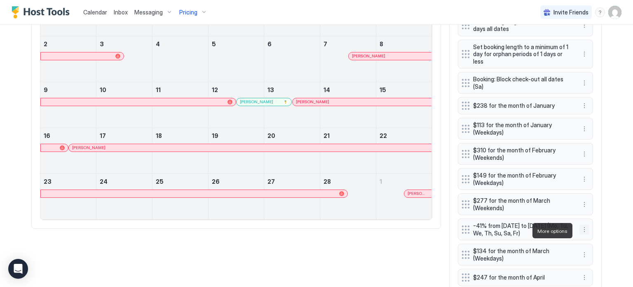
click at [580, 228] on button "More options" at bounding box center [585, 229] width 10 height 10
click at [587, 239] on div "Edit" at bounding box center [589, 242] width 18 height 6
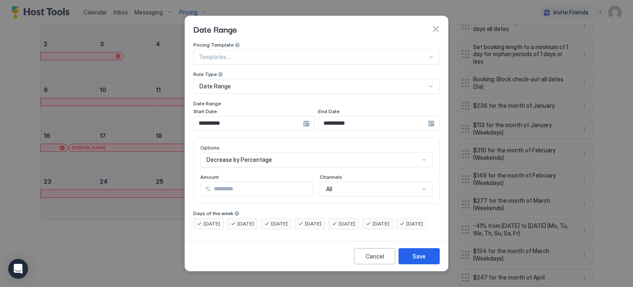
click at [275, 182] on input "**" at bounding box center [262, 189] width 102 height 14
type input "*"
type input "**"
click at [415, 260] on div "Save" at bounding box center [419, 255] width 13 height 9
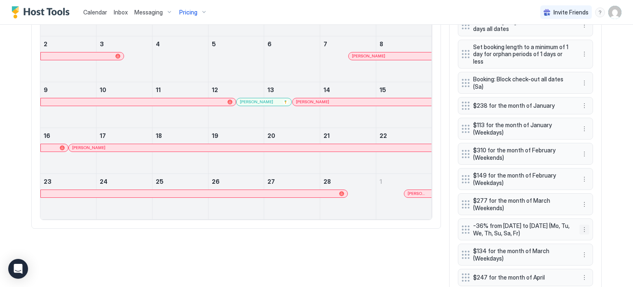
click at [581, 231] on button "More options" at bounding box center [585, 229] width 10 height 10
click at [585, 244] on div "Edit" at bounding box center [589, 242] width 18 height 6
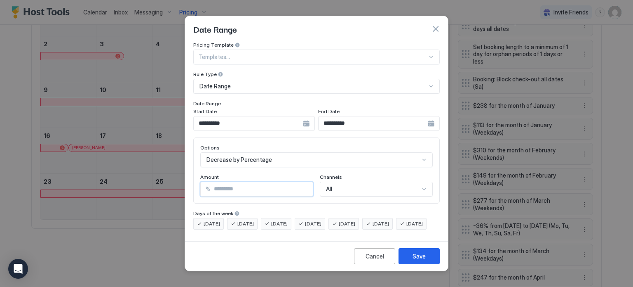
click at [263, 182] on input "**" at bounding box center [262, 189] width 102 height 14
type input "*"
type input "**"
click at [412, 261] on button "Save" at bounding box center [419, 256] width 41 height 16
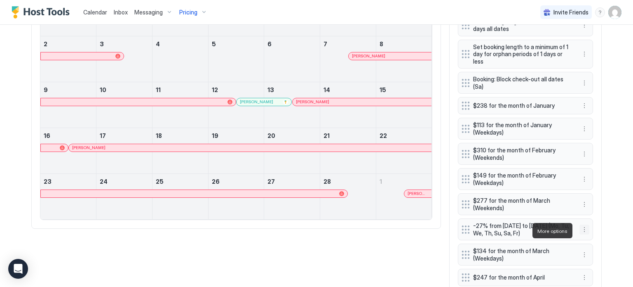
click at [582, 230] on button "More options" at bounding box center [585, 229] width 10 height 10
click at [588, 244] on div "Edit" at bounding box center [589, 242] width 18 height 6
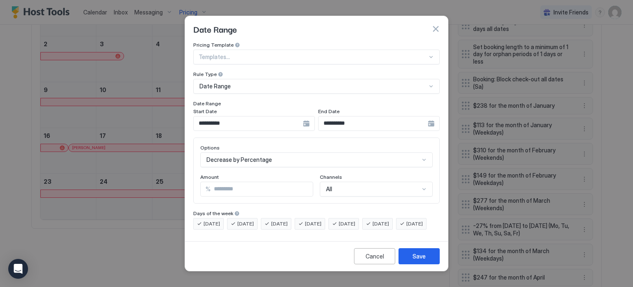
click at [249, 183] on input "**" at bounding box center [262, 189] width 102 height 14
type input "**"
click at [426, 263] on button "Save" at bounding box center [419, 256] width 41 height 16
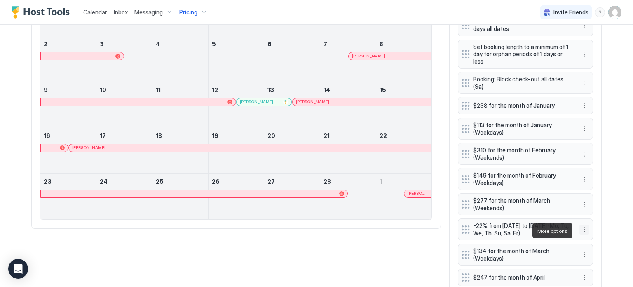
click at [585, 227] on button "More options" at bounding box center [585, 229] width 10 height 10
click at [585, 240] on div "Edit" at bounding box center [589, 242] width 18 height 6
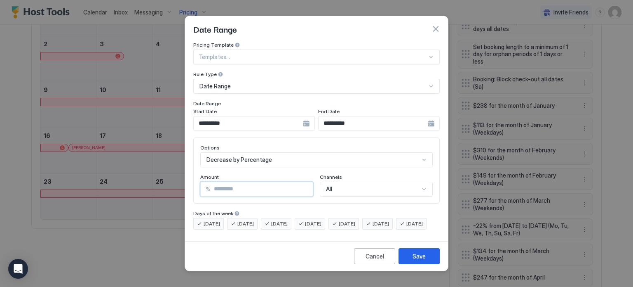
click at [254, 183] on input "**" at bounding box center [262, 189] width 102 height 14
type input "*"
type input "**"
click at [425, 260] on div "Save" at bounding box center [419, 255] width 13 height 9
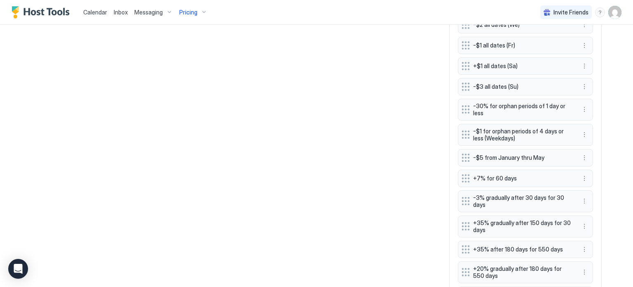
scroll to position [2087, 0]
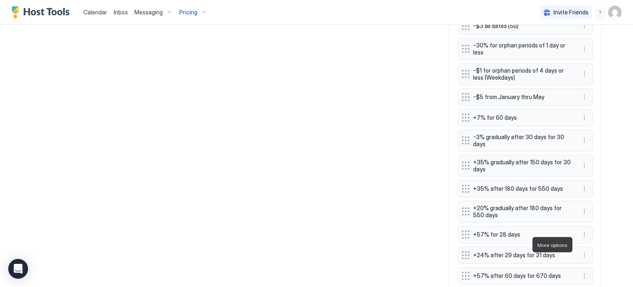
click at [590, 206] on span "Edit" at bounding box center [594, 206] width 9 height 6
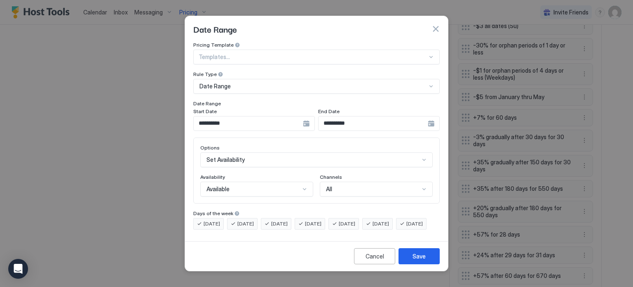
click at [309, 116] on div "**********" at bounding box center [254, 123] width 122 height 15
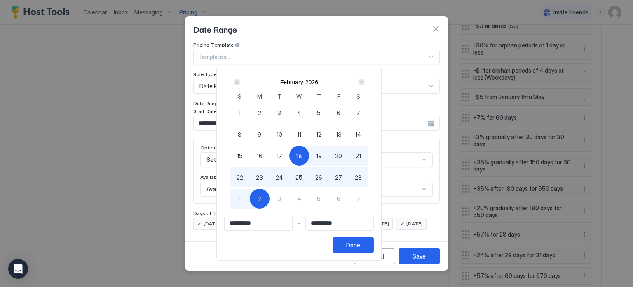
click at [342, 132] on span "13" at bounding box center [339, 134] width 6 height 9
type input "**********"
click at [329, 134] on div "12" at bounding box center [319, 134] width 20 height 20
type input "**********"
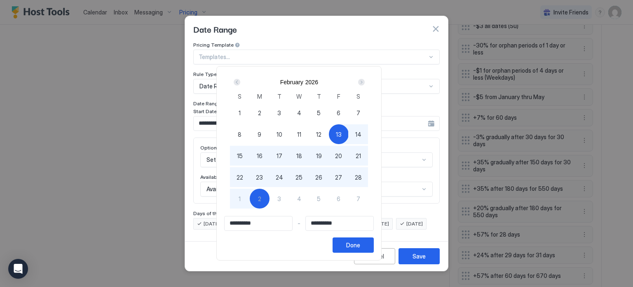
type input "**********"
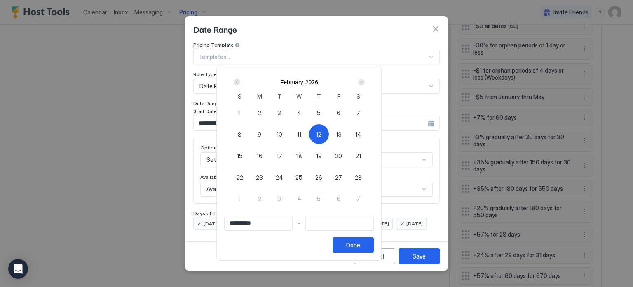
type input "**********"
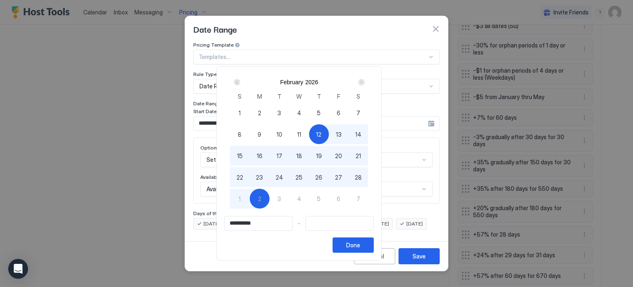
click at [270, 198] on div "2" at bounding box center [260, 198] width 20 height 20
type input "**********"
click at [360, 246] on div "Done" at bounding box center [353, 244] width 14 height 9
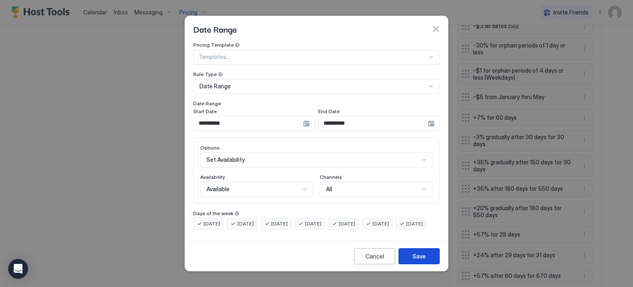
click at [422, 260] on div "Save" at bounding box center [419, 255] width 13 height 9
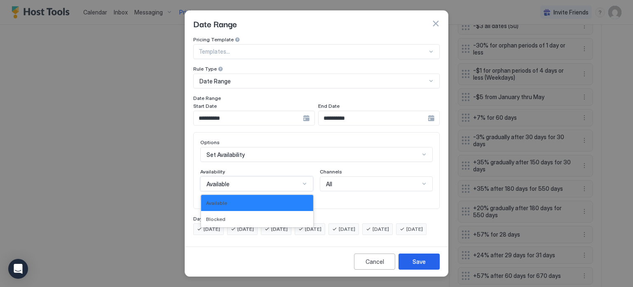
click at [289, 177] on div "Available" at bounding box center [256, 183] width 113 height 15
click at [282, 200] on div "Available" at bounding box center [257, 203] width 102 height 6
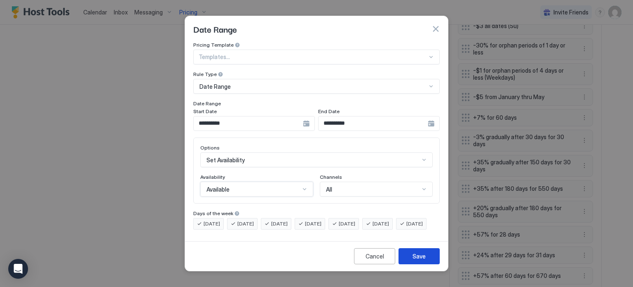
click at [426, 263] on button "Save" at bounding box center [419, 256] width 41 height 16
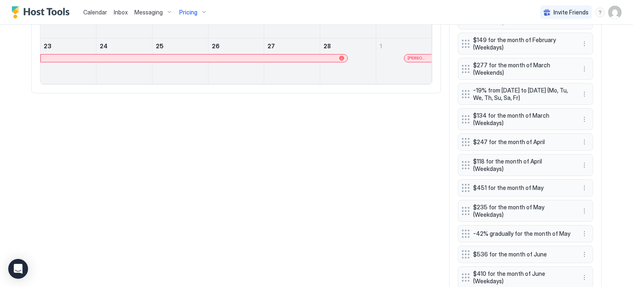
scroll to position [752, 0]
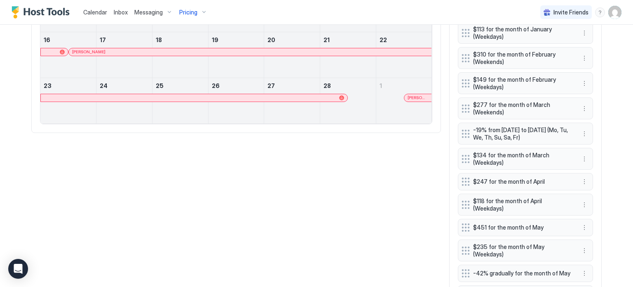
scroll to position [422, 0]
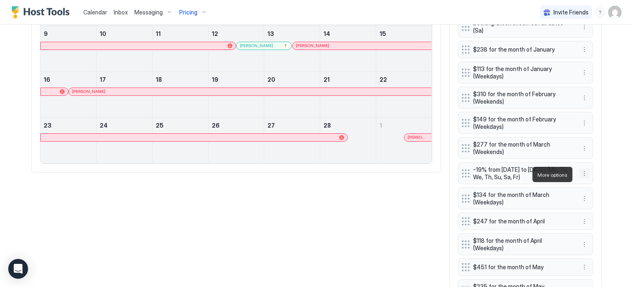
click at [582, 175] on button "More options" at bounding box center [585, 173] width 10 height 10
click at [587, 190] on div "Edit" at bounding box center [592, 185] width 31 height 13
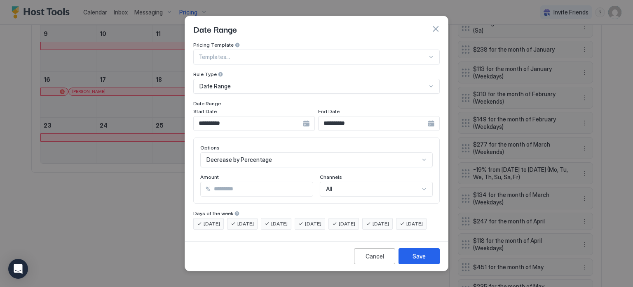
click at [251, 182] on input "**" at bounding box center [262, 189] width 102 height 14
type input "**"
click at [406, 259] on button "Save" at bounding box center [419, 256] width 41 height 16
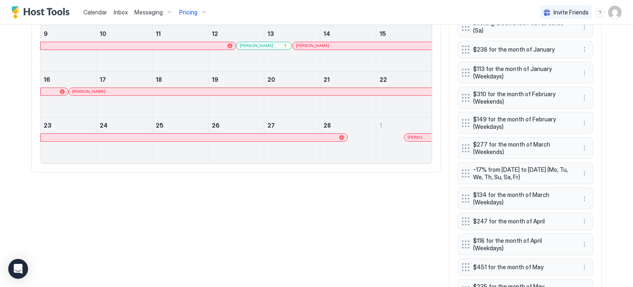
click at [582, 175] on button "More options" at bounding box center [585, 173] width 10 height 10
click at [590, 190] on div "Edit" at bounding box center [592, 185] width 31 height 13
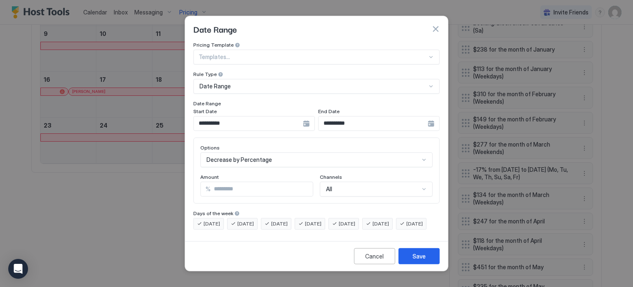
click at [244, 186] on input "**" at bounding box center [262, 189] width 102 height 14
type input "**"
click at [413, 260] on div "Save" at bounding box center [419, 255] width 13 height 9
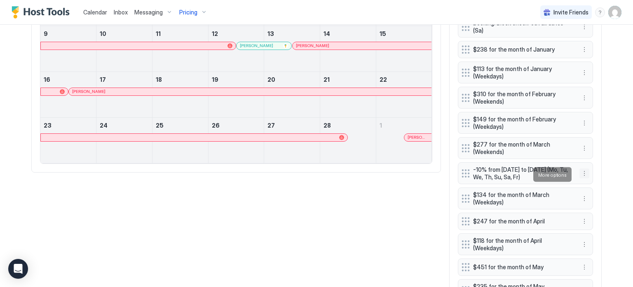
click at [582, 174] on button "More options" at bounding box center [585, 173] width 10 height 10
click at [588, 183] on div "Edit" at bounding box center [589, 186] width 18 height 6
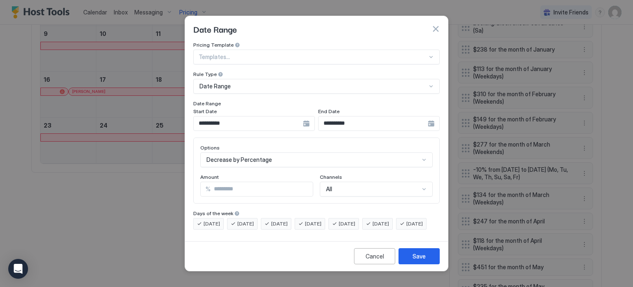
click at [266, 182] on input "**" at bounding box center [262, 189] width 102 height 14
type input "*"
click at [305, 116] on div "**********" at bounding box center [254, 123] width 122 height 15
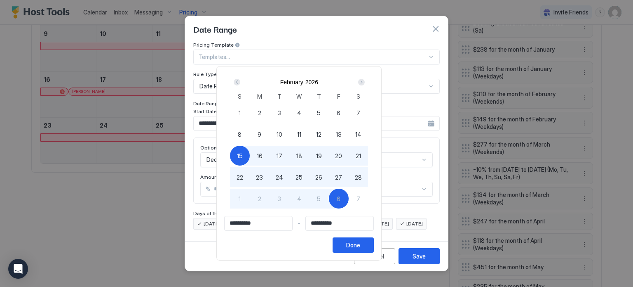
click at [342, 132] on span "13" at bounding box center [339, 134] width 6 height 9
type input "**********"
click at [342, 155] on span "20" at bounding box center [338, 155] width 7 height 9
type input "**********"
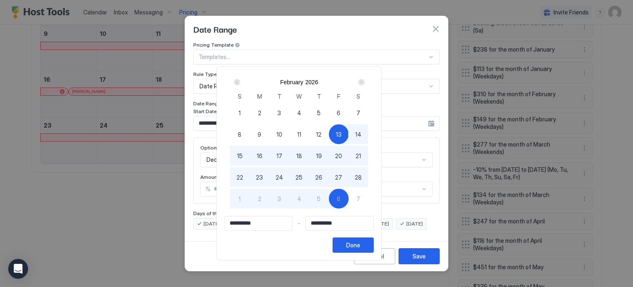
type input "**********"
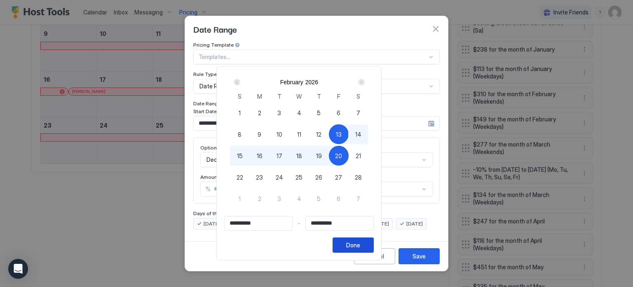
click at [360, 245] on div "Done" at bounding box center [353, 244] width 14 height 9
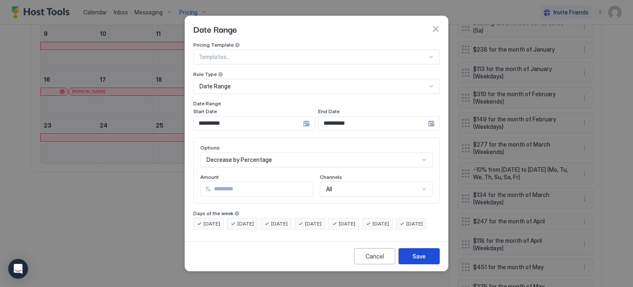
click at [410, 263] on button "Save" at bounding box center [419, 256] width 41 height 16
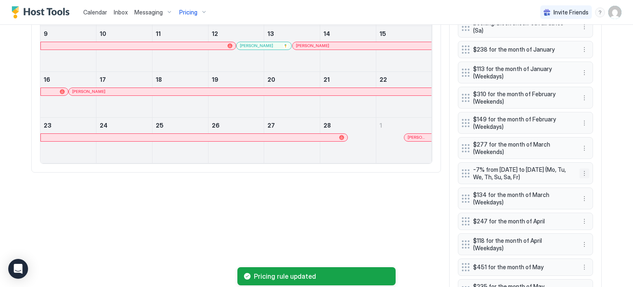
click at [583, 169] on button "More options" at bounding box center [585, 173] width 10 height 10
click at [582, 171] on div at bounding box center [316, 143] width 633 height 287
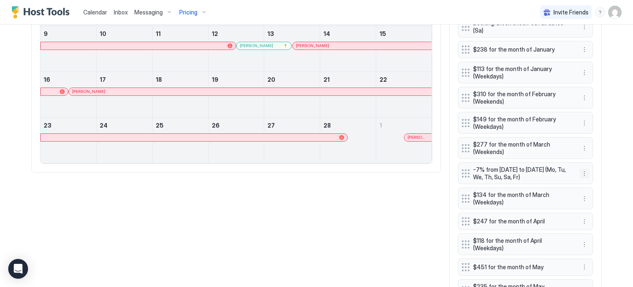
click at [582, 171] on button "More options" at bounding box center [585, 173] width 10 height 10
click at [614, 143] on div at bounding box center [316, 143] width 633 height 287
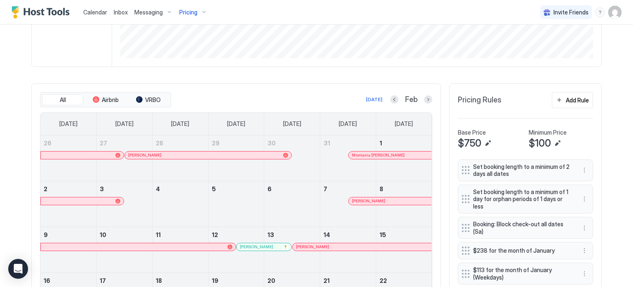
scroll to position [236, 0]
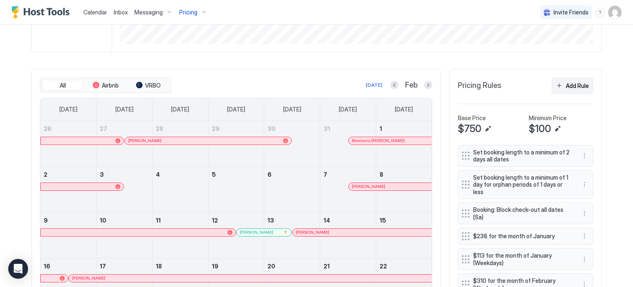
click at [573, 82] on div "Add Rule" at bounding box center [577, 85] width 23 height 9
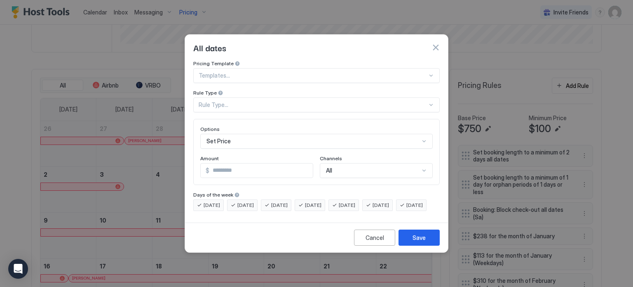
click at [247, 134] on div "Set Price" at bounding box center [316, 141] width 233 height 15
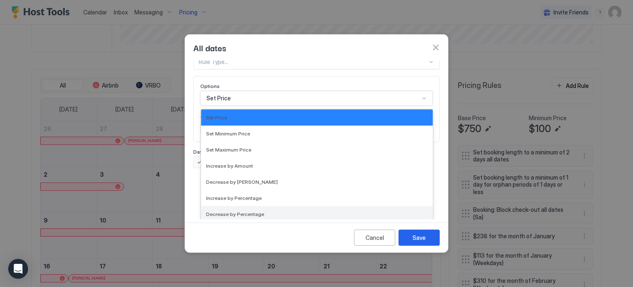
click at [254, 211] on span "Decrease by Percentage" at bounding box center [235, 214] width 58 height 6
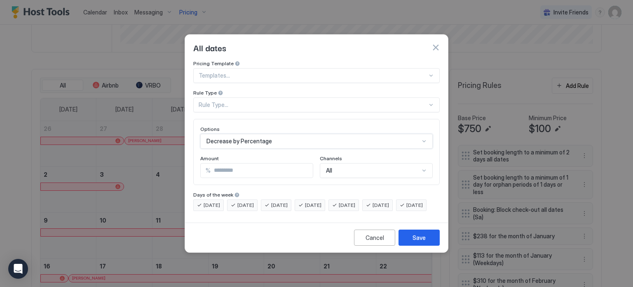
click at [246, 166] on input "*" at bounding box center [262, 170] width 102 height 14
type input "*"
type input "**"
click at [274, 102] on div "Rule Type..." at bounding box center [316, 104] width 247 height 15
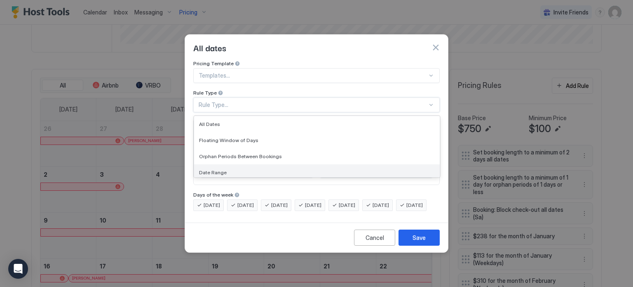
click at [254, 169] on div "Date Range" at bounding box center [317, 172] width 236 height 6
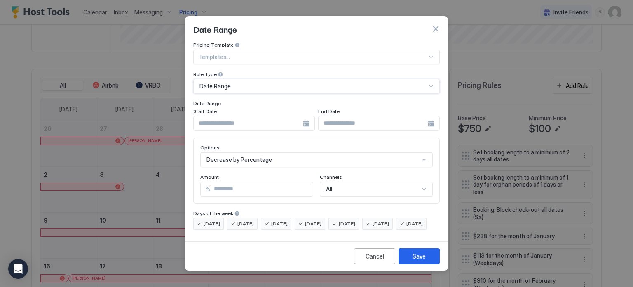
click at [303, 116] on div at bounding box center [254, 123] width 122 height 15
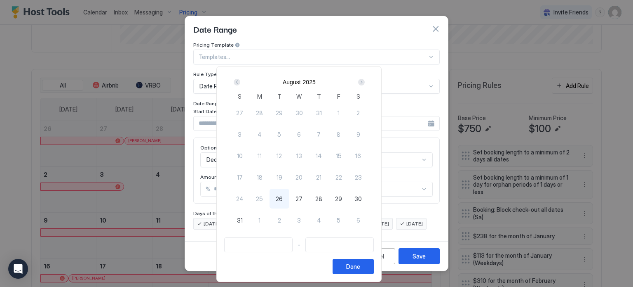
click at [365, 82] on div "Next" at bounding box center [361, 82] width 7 height 7
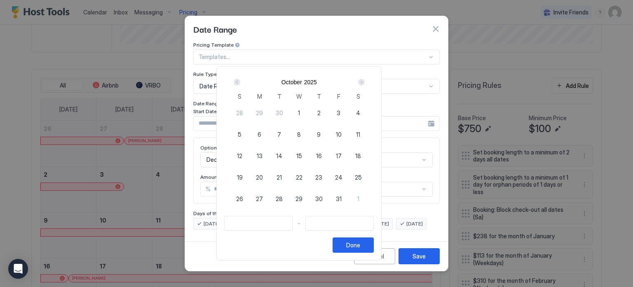
click at [365, 82] on div "Next" at bounding box center [361, 82] width 7 height 7
click at [342, 153] on span "20" at bounding box center [338, 155] width 7 height 9
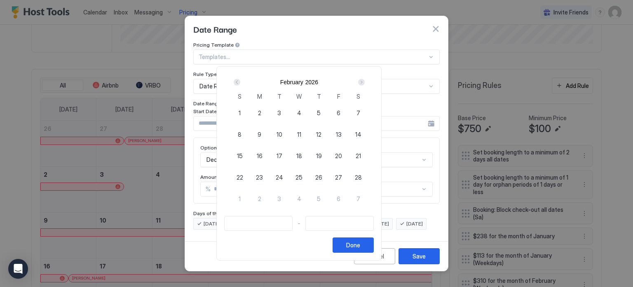
type input "**********"
click at [365, 82] on div "Next" at bounding box center [361, 82] width 7 height 7
type input "**********"
click at [250, 114] on div "1" at bounding box center [240, 113] width 20 height 20
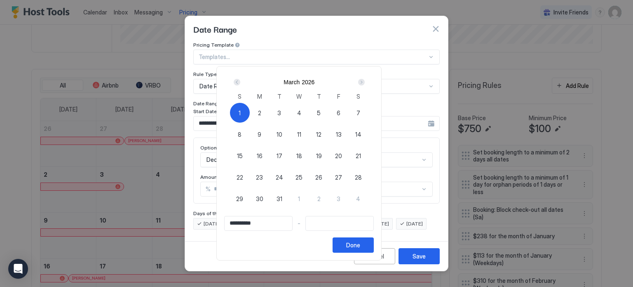
type input "**********"
click at [360, 247] on div "Done" at bounding box center [353, 244] width 14 height 9
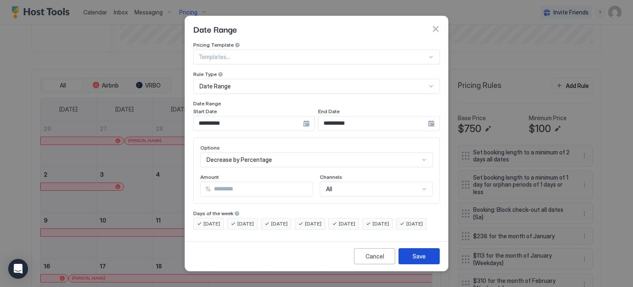
click at [419, 260] on div "Save" at bounding box center [419, 255] width 13 height 9
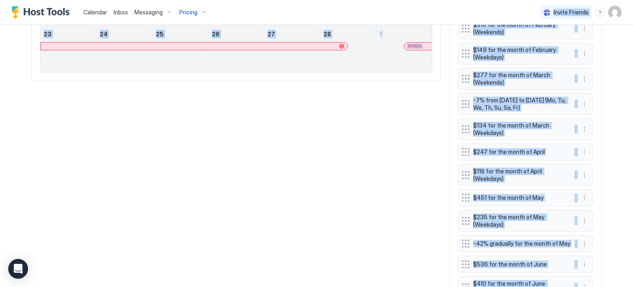
scroll to position [510, 0]
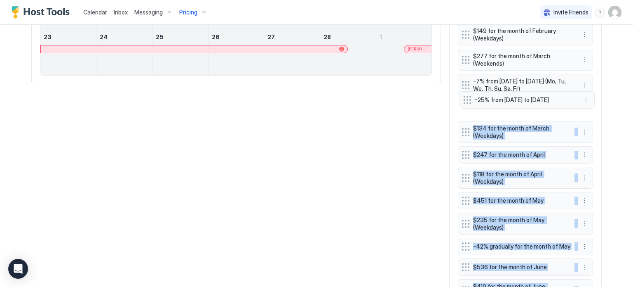
drag, startPoint x: 460, startPoint y: 258, endPoint x: 465, endPoint y: 102, distance: 155.9
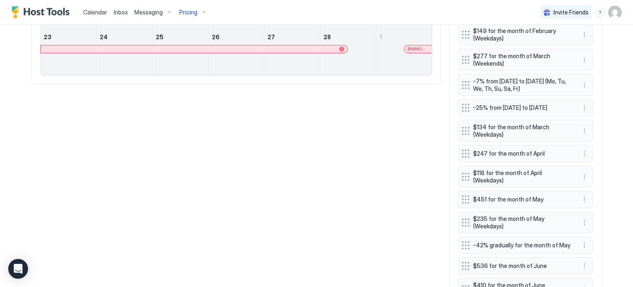
click at [583, 107] on button "More options" at bounding box center [585, 108] width 10 height 10
click at [585, 120] on div "Edit" at bounding box center [589, 119] width 18 height 6
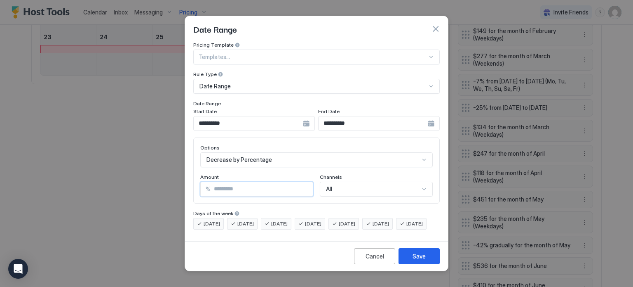
click at [287, 182] on input "**" at bounding box center [262, 189] width 102 height 14
type input "**"
click at [424, 260] on div "Save" at bounding box center [419, 255] width 13 height 9
